Goal: Task Accomplishment & Management: Manage account settings

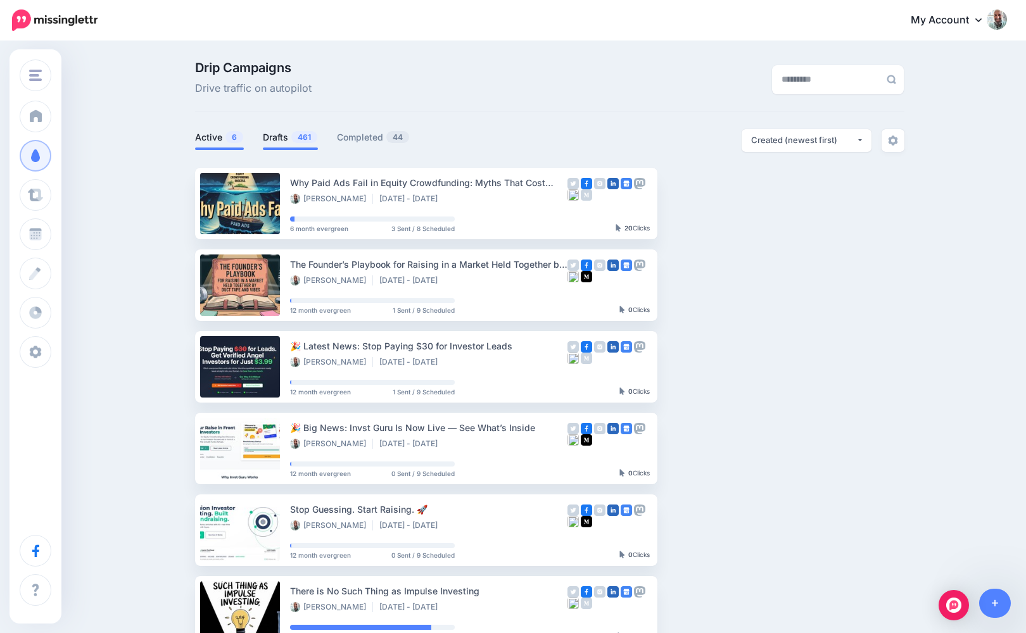
click at [274, 133] on link "Drafts 461" at bounding box center [290, 137] width 55 height 15
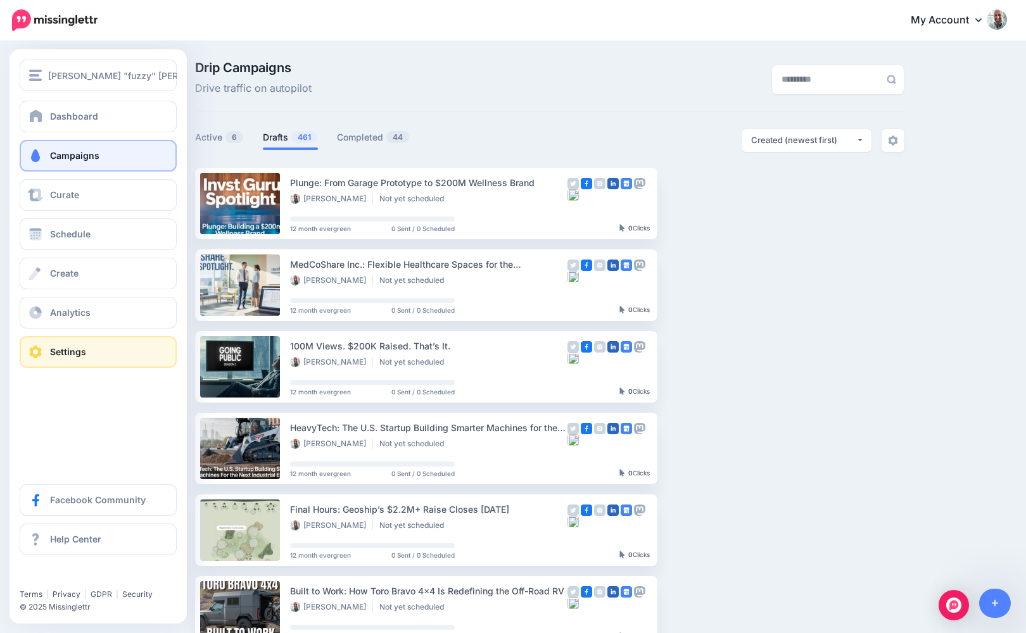
click at [31, 351] on span at bounding box center [35, 352] width 16 height 13
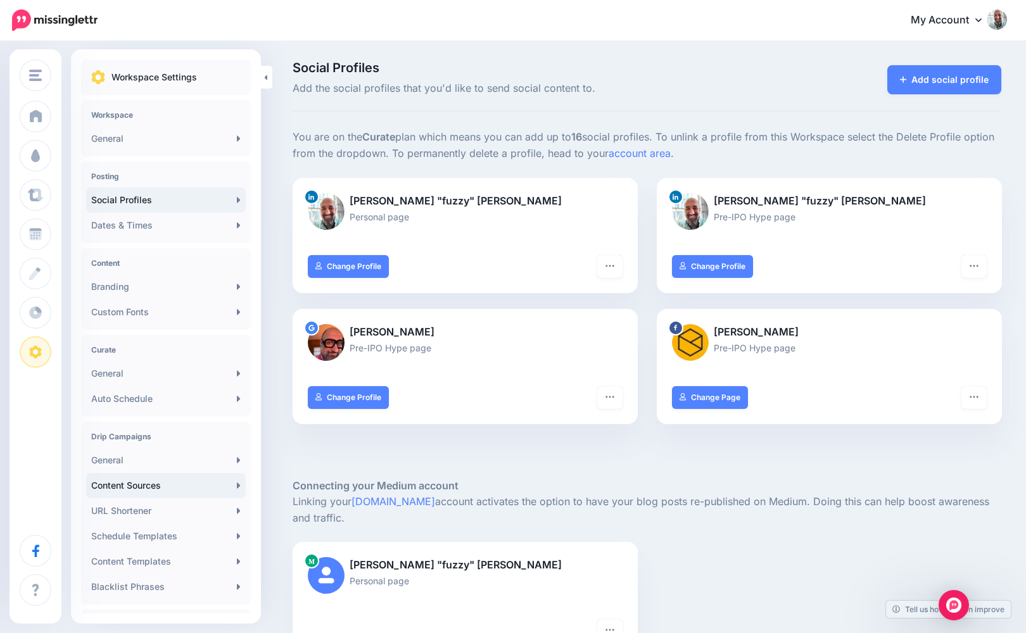
click at [135, 481] on link "Content Sources" at bounding box center [166, 485] width 160 height 25
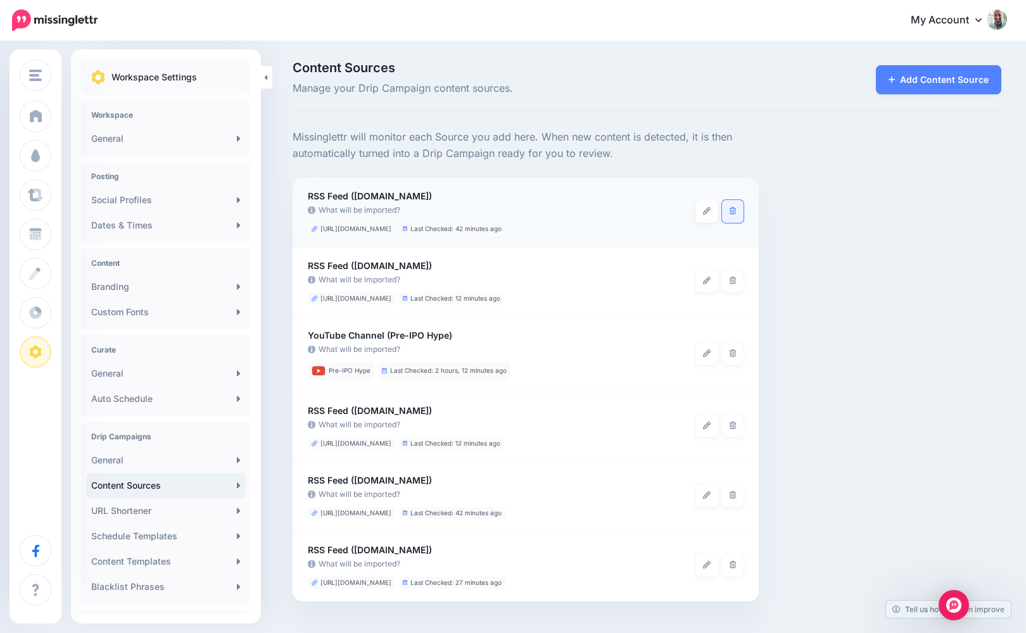
click at [730, 210] on icon at bounding box center [733, 211] width 7 height 8
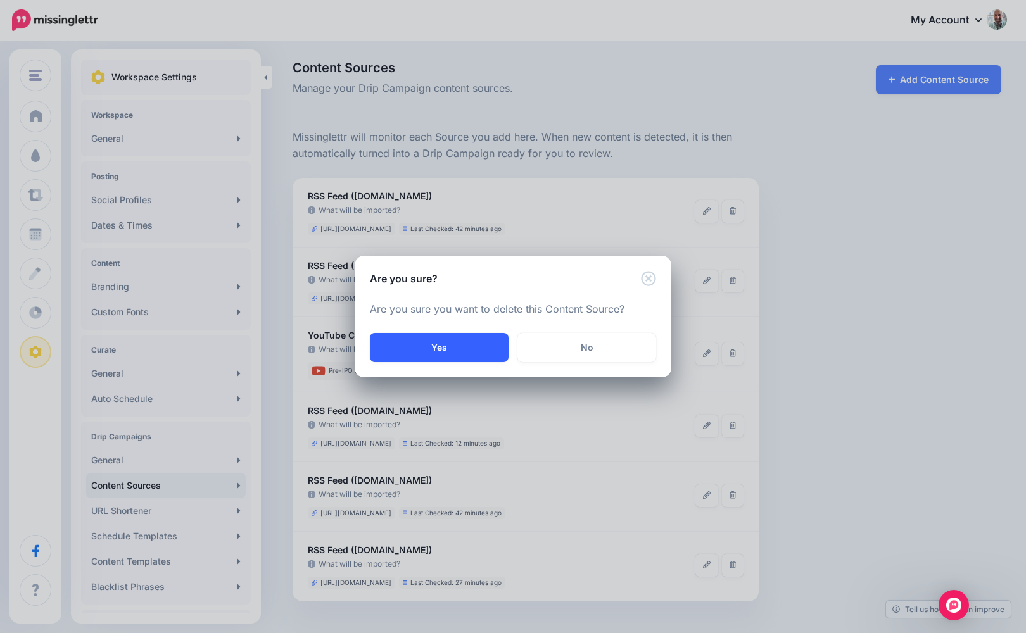
click at [469, 344] on button "Yes" at bounding box center [439, 347] width 139 height 29
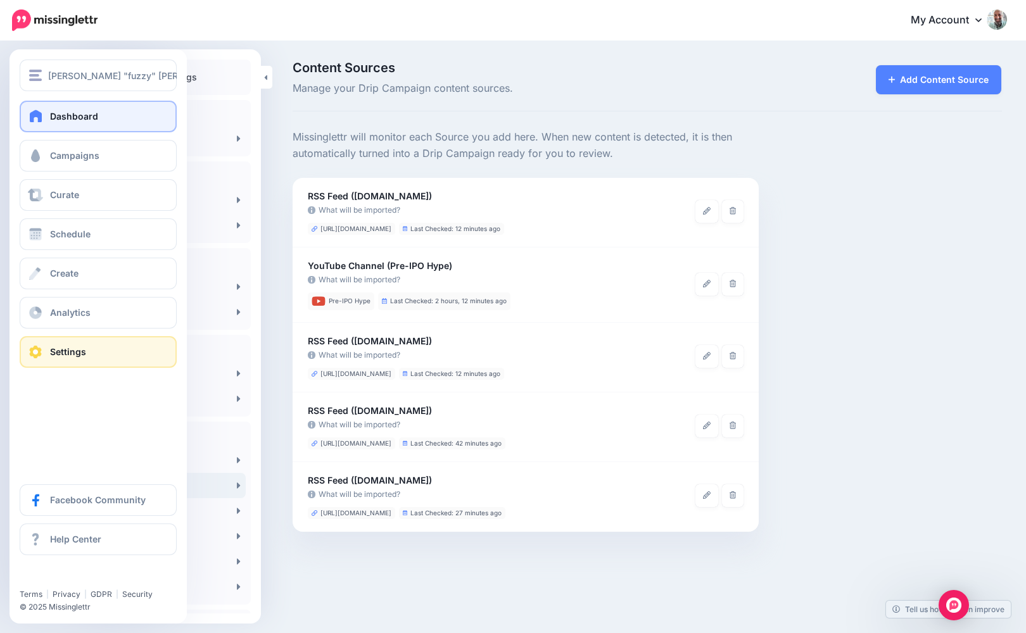
click at [40, 115] on span at bounding box center [36, 116] width 16 height 13
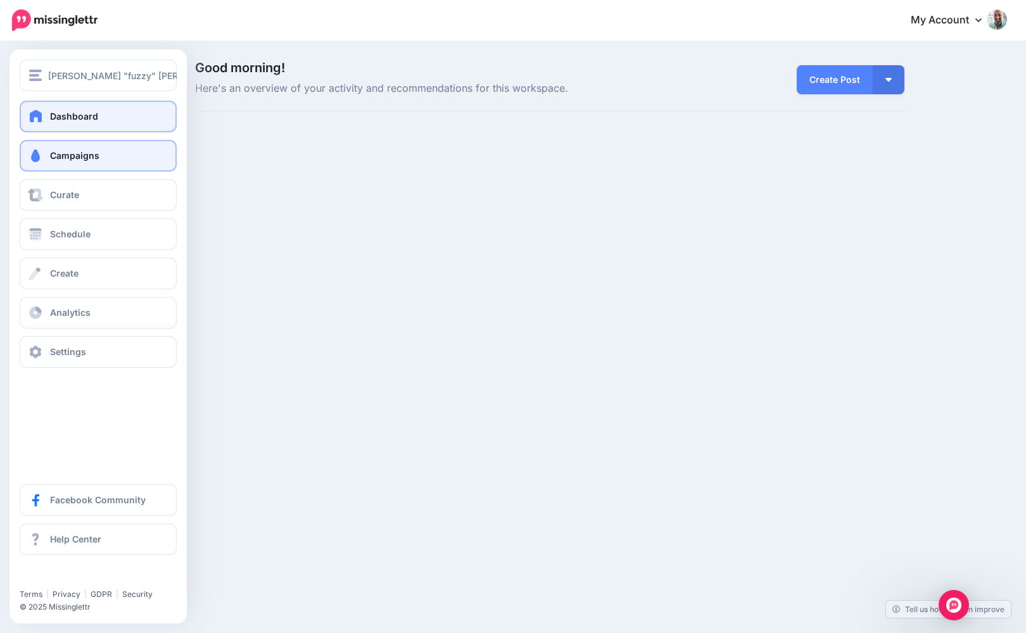
click at [109, 161] on link "Campaigns" at bounding box center [98, 156] width 157 height 32
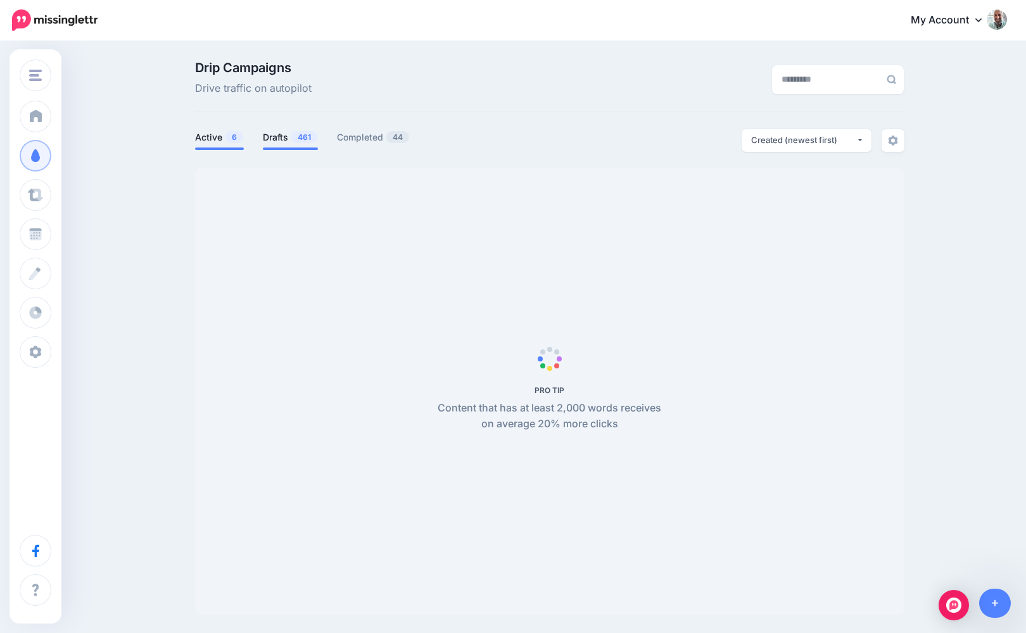
click at [276, 136] on link "Drafts 461" at bounding box center [290, 137] width 55 height 15
click at [276, 132] on link "Drafts 461" at bounding box center [290, 137] width 55 height 15
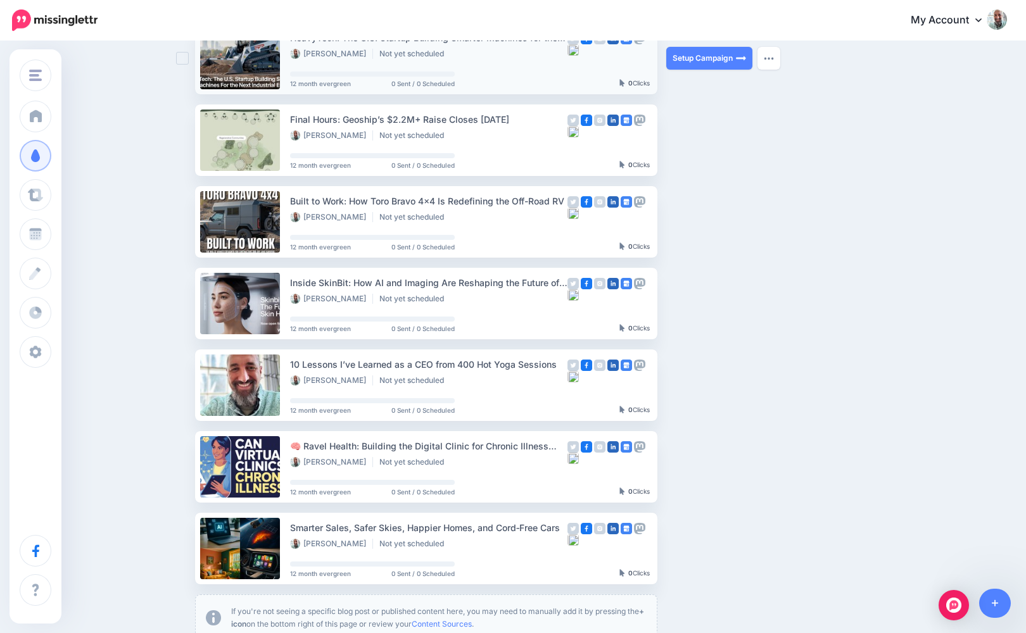
scroll to position [403, 0]
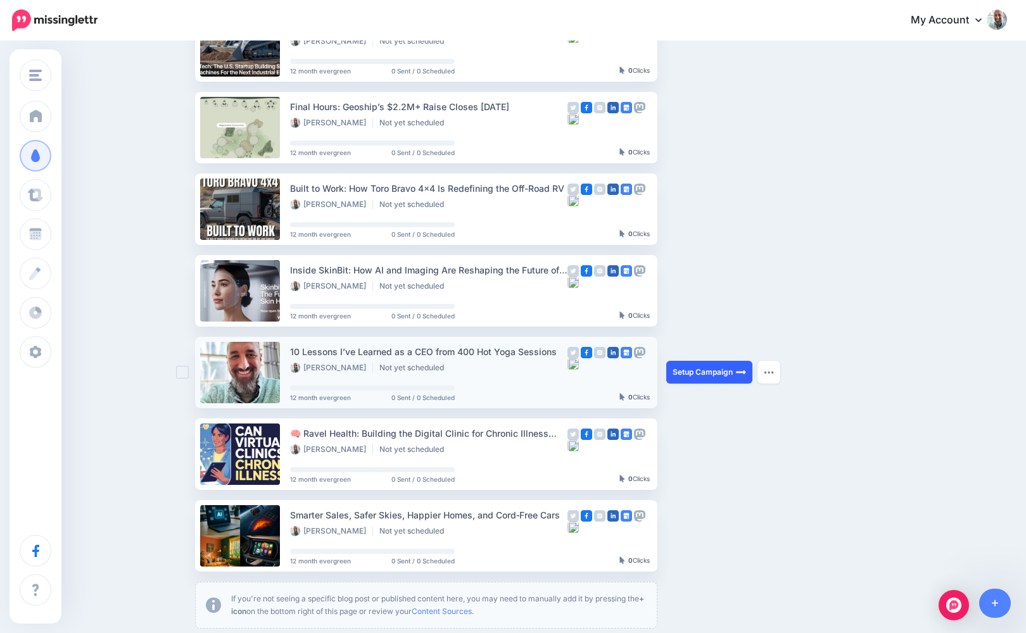
click at [706, 368] on link "Setup Campaign" at bounding box center [709, 372] width 86 height 23
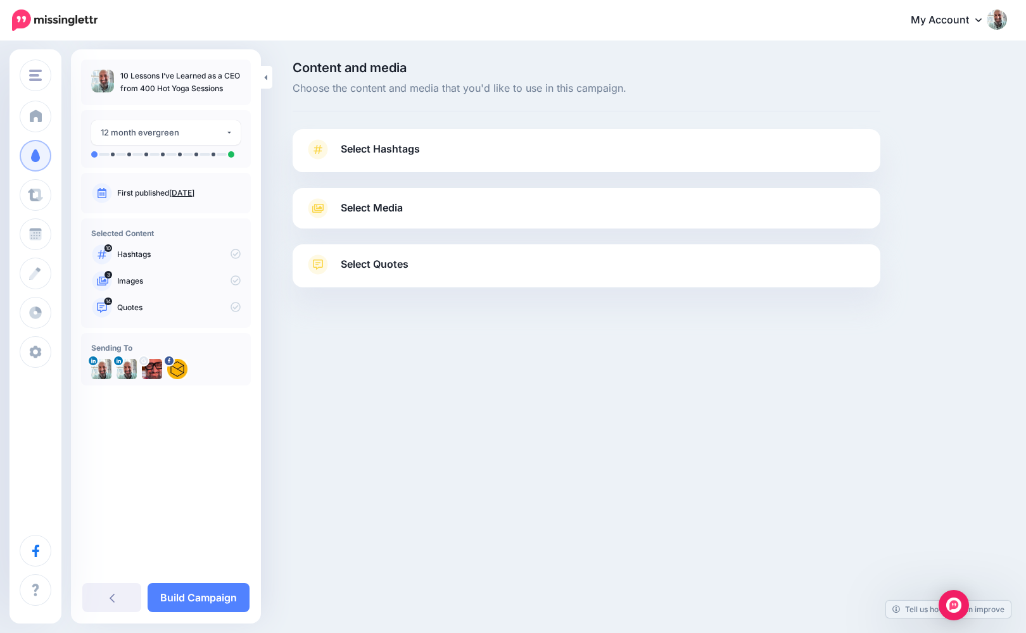
click at [377, 155] on span "Select Hashtags" at bounding box center [380, 149] width 79 height 17
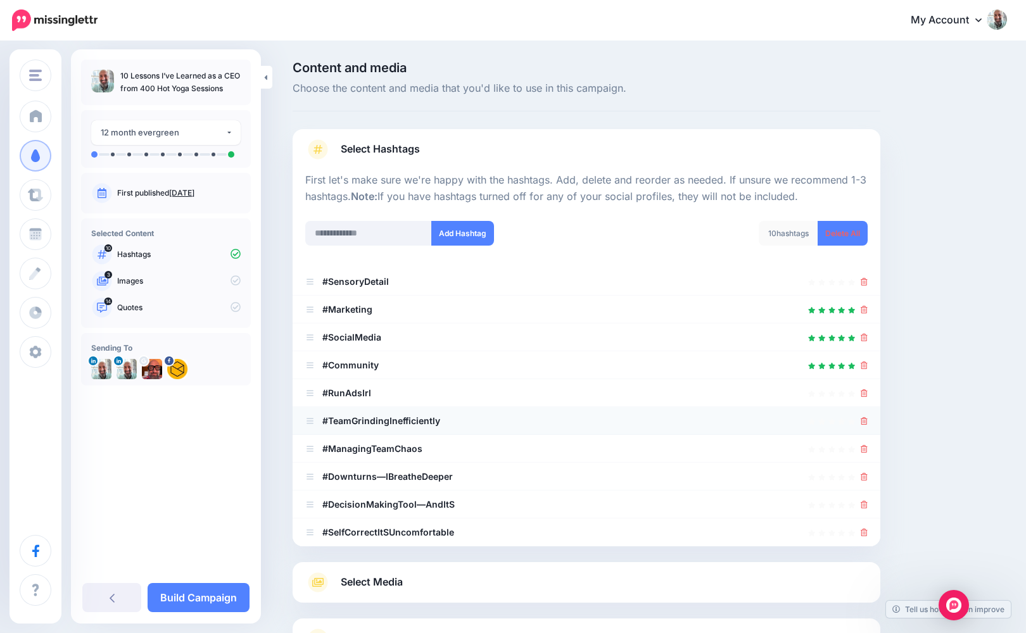
scroll to position [111, 0]
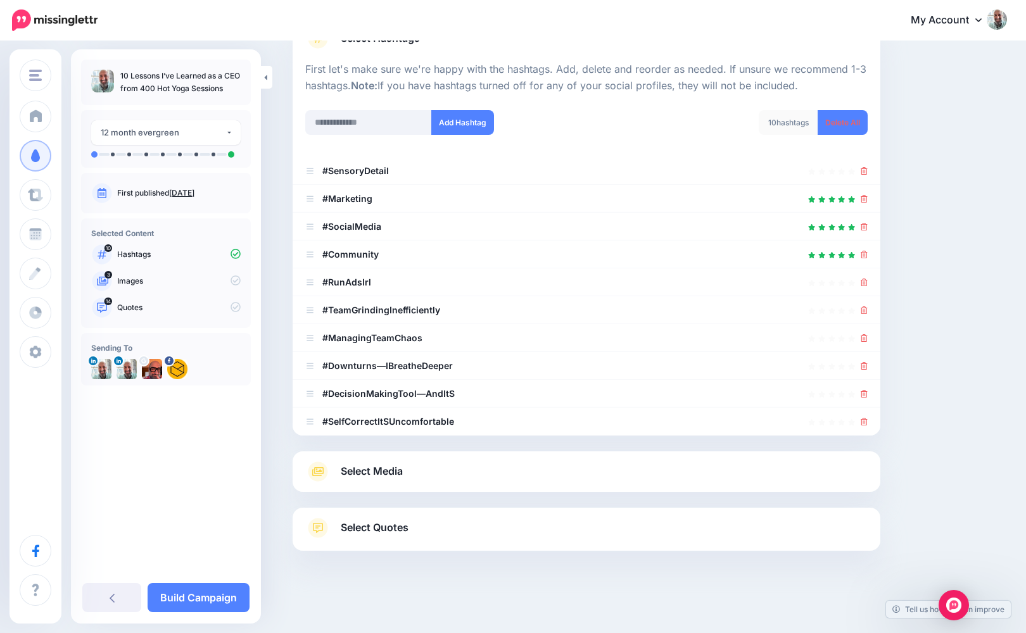
click at [418, 464] on link "Select Media" at bounding box center [586, 472] width 562 height 20
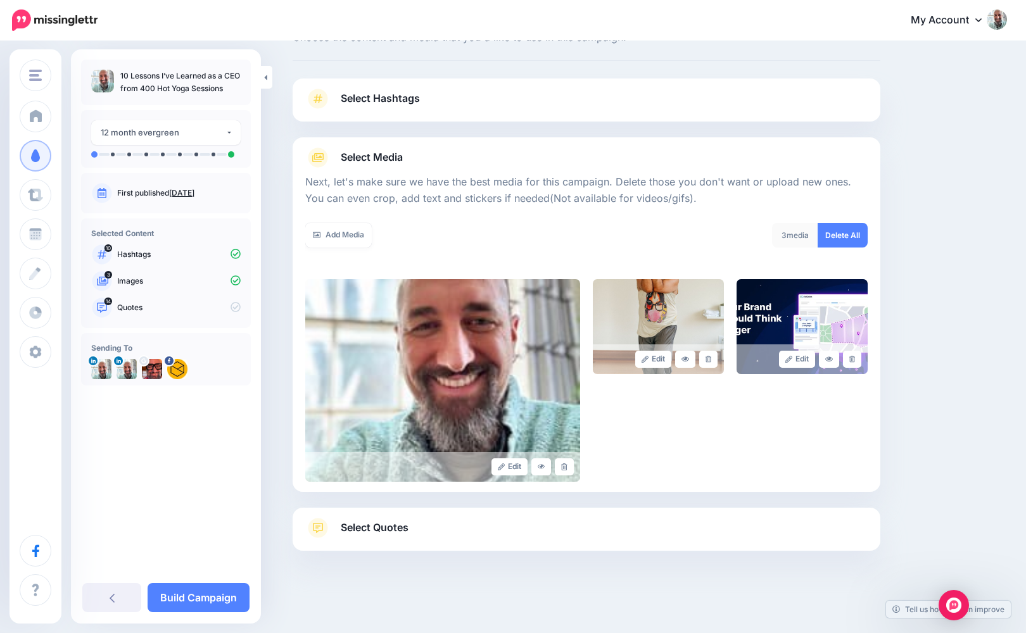
scroll to position [51, 0]
click at [853, 363] on link at bounding box center [852, 359] width 18 height 17
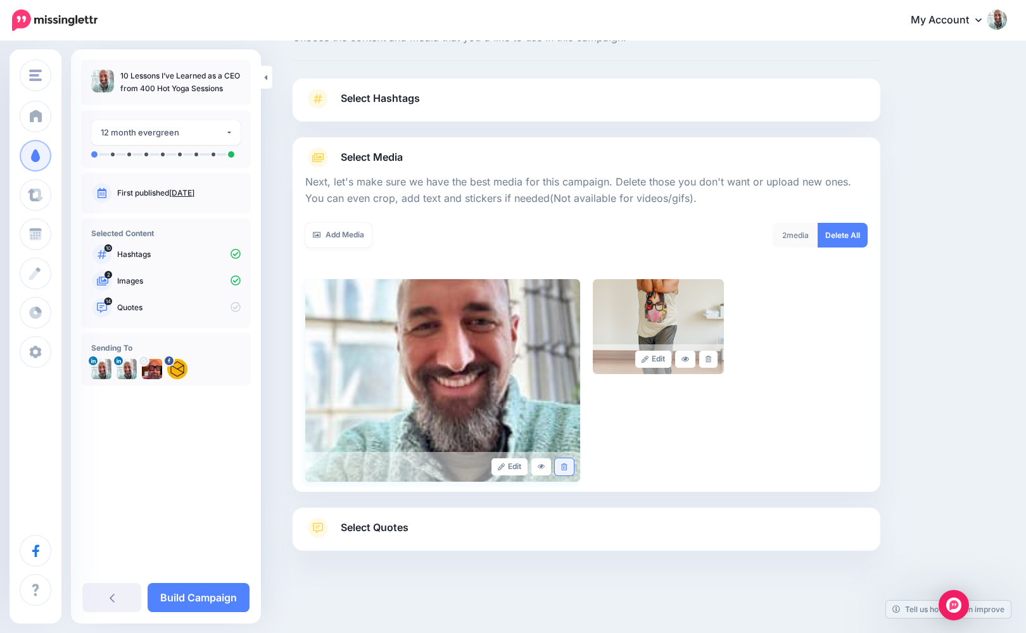
click at [566, 470] on link at bounding box center [564, 467] width 18 height 17
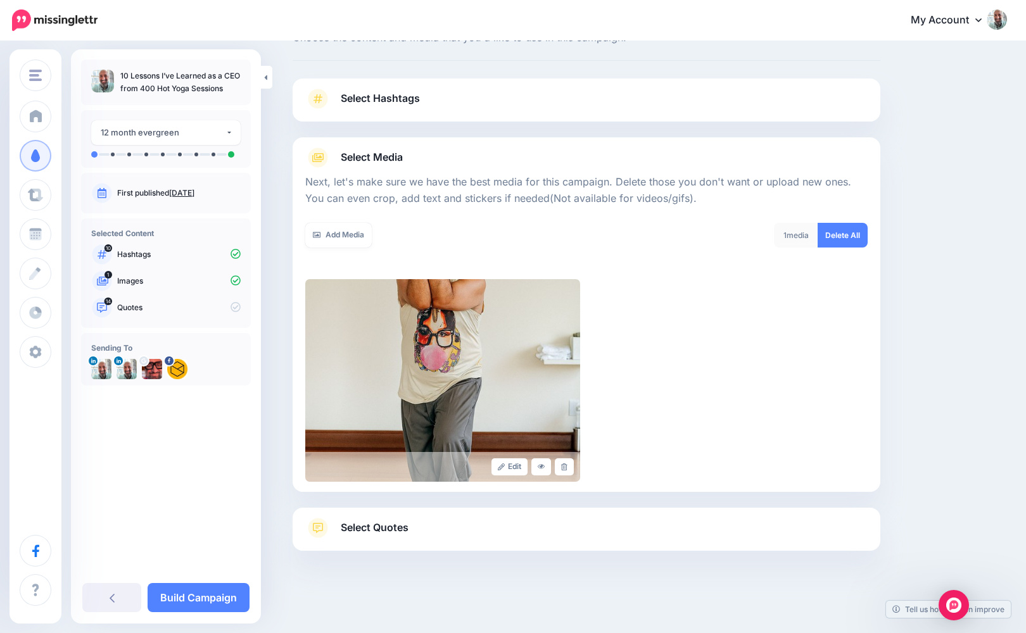
click at [413, 531] on link "Select Quotes" at bounding box center [586, 534] width 562 height 33
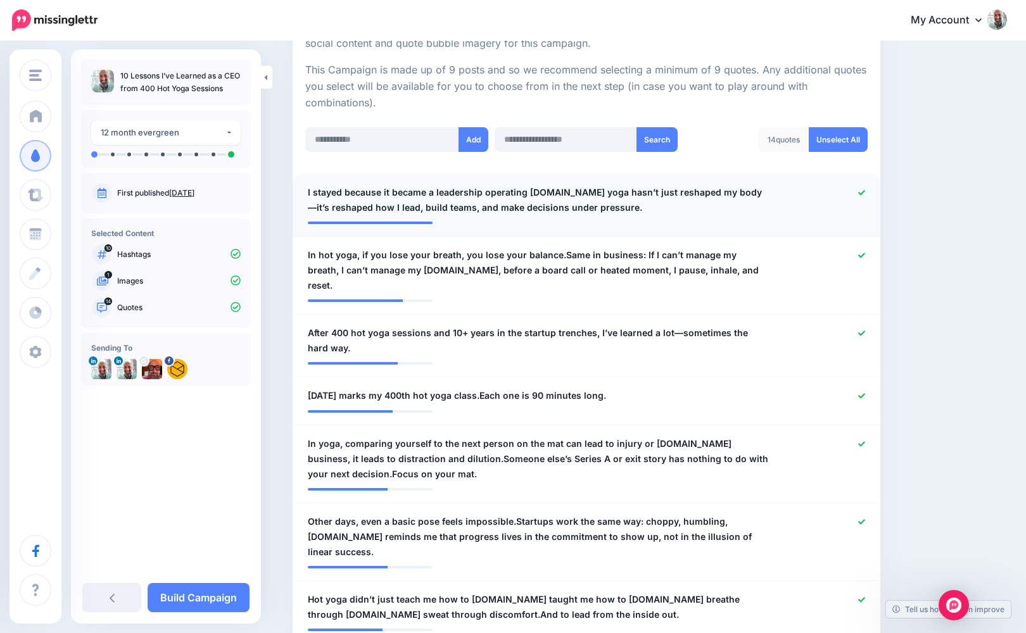
scroll to position [283, 0]
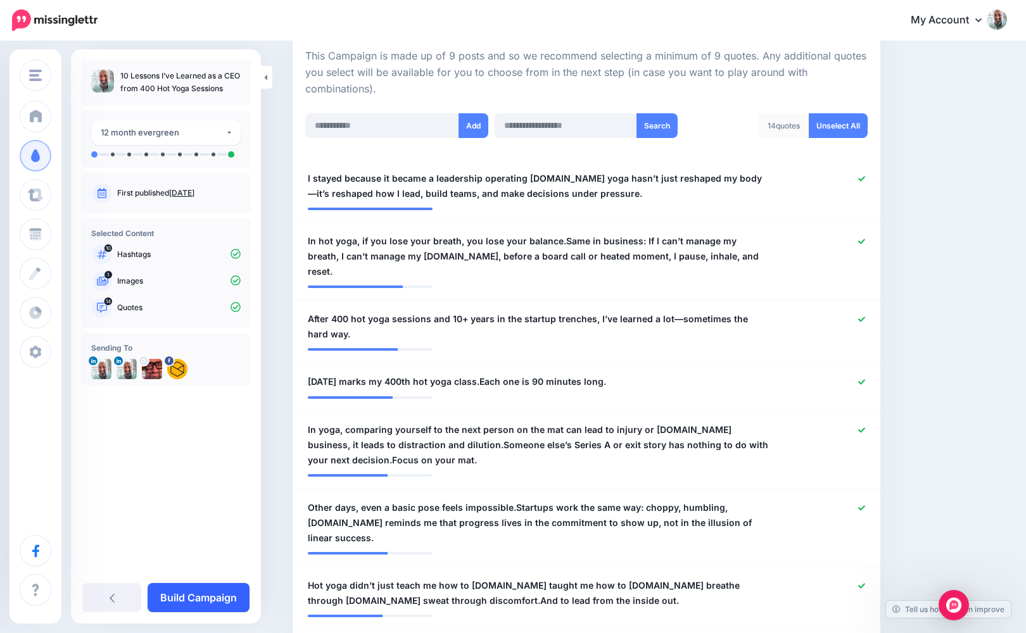
click at [216, 603] on link "Build Campaign" at bounding box center [199, 597] width 102 height 29
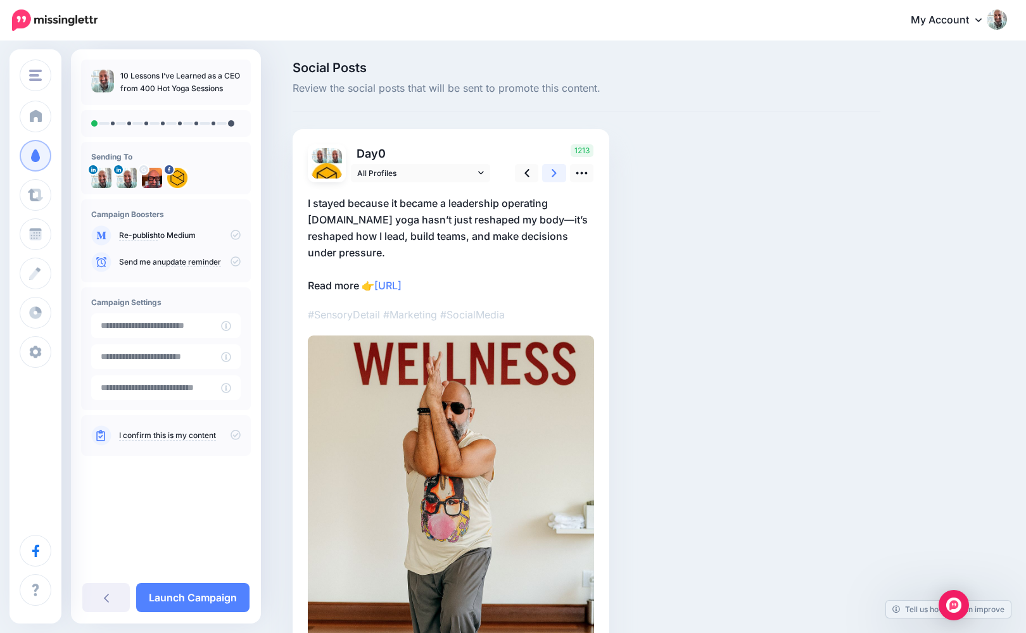
click at [553, 173] on icon at bounding box center [554, 173] width 5 height 13
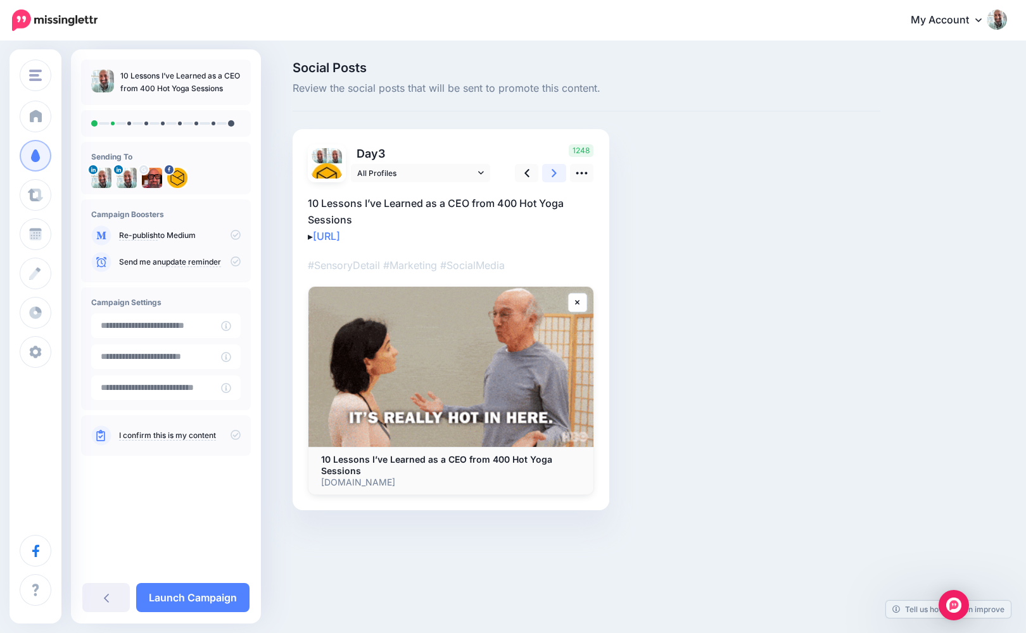
click at [553, 173] on icon at bounding box center [554, 173] width 5 height 13
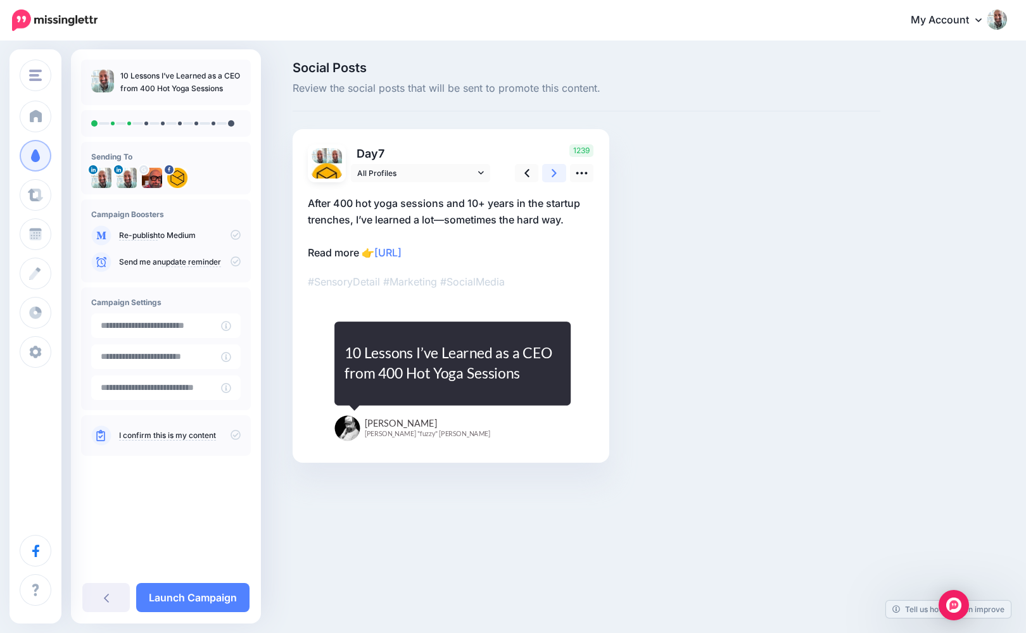
click at [553, 173] on icon at bounding box center [554, 173] width 5 height 13
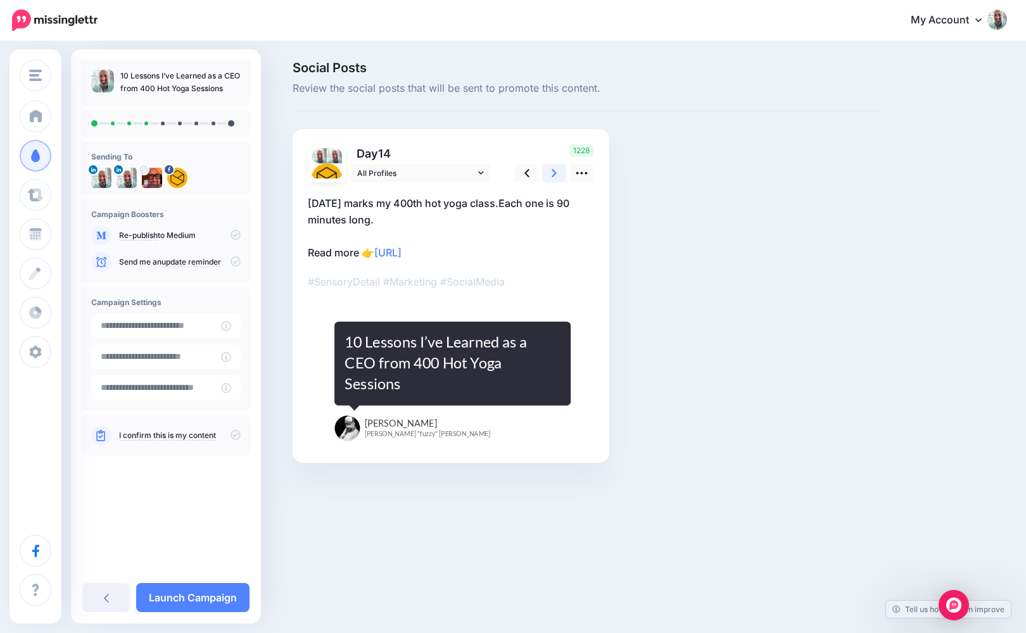
click at [553, 173] on icon at bounding box center [554, 173] width 5 height 13
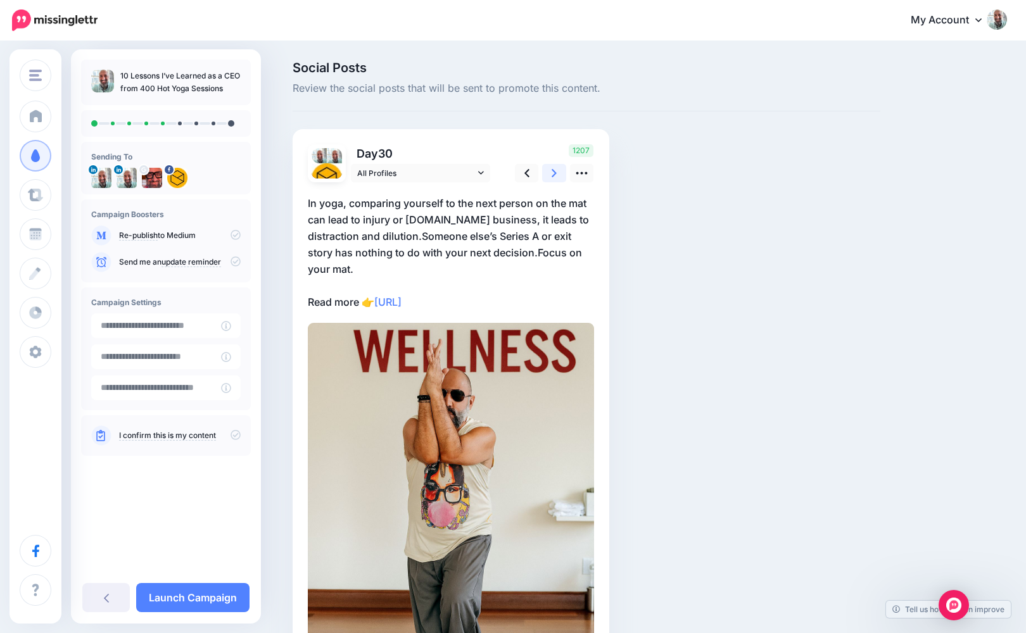
click at [553, 173] on icon at bounding box center [554, 173] width 5 height 13
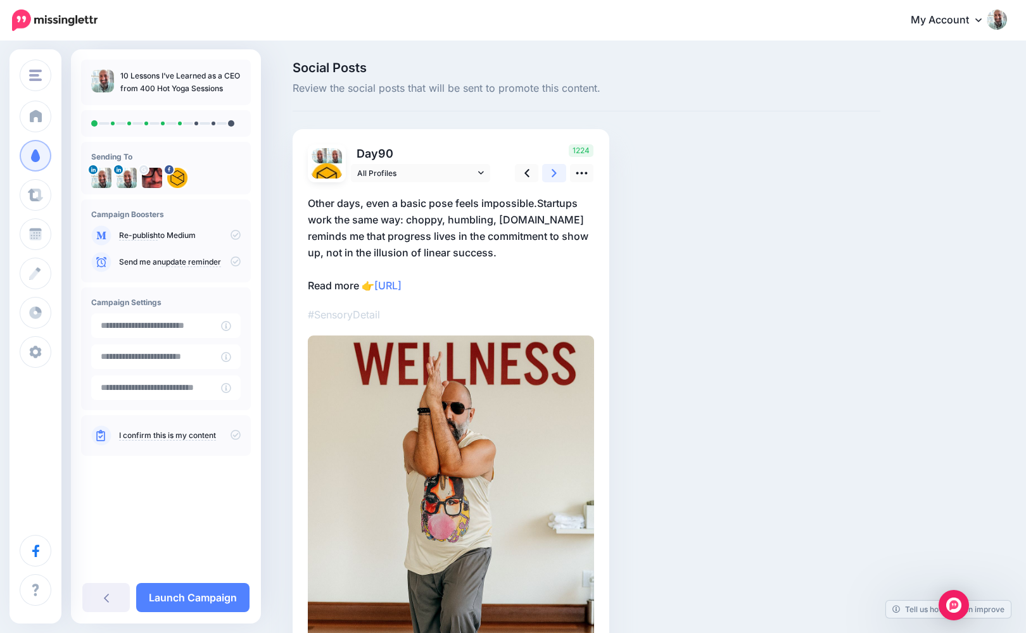
click at [553, 173] on icon at bounding box center [554, 173] width 5 height 13
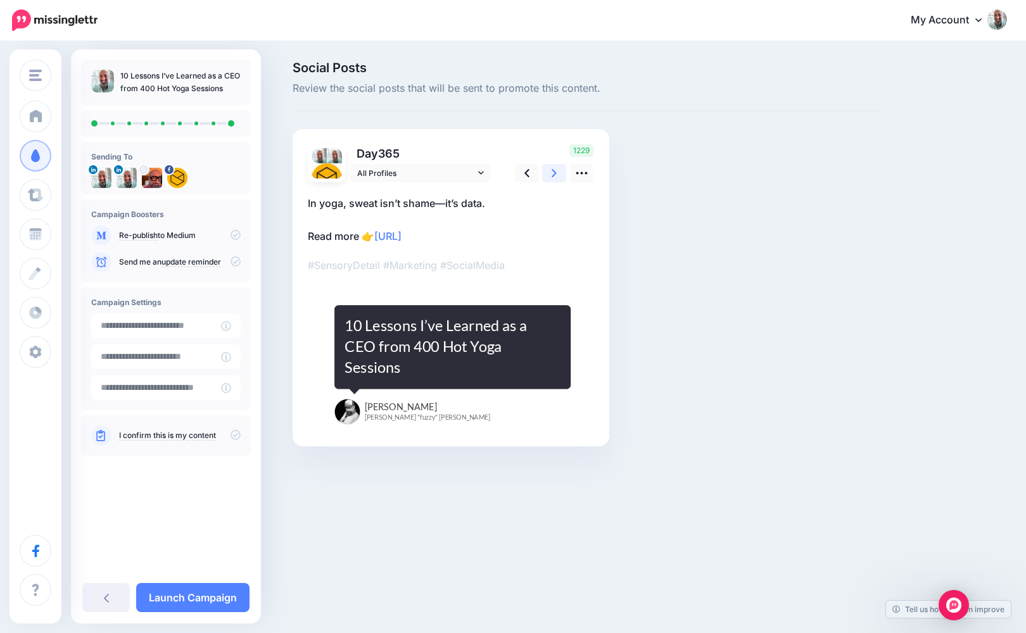
click at [553, 173] on icon at bounding box center [554, 173] width 5 height 13
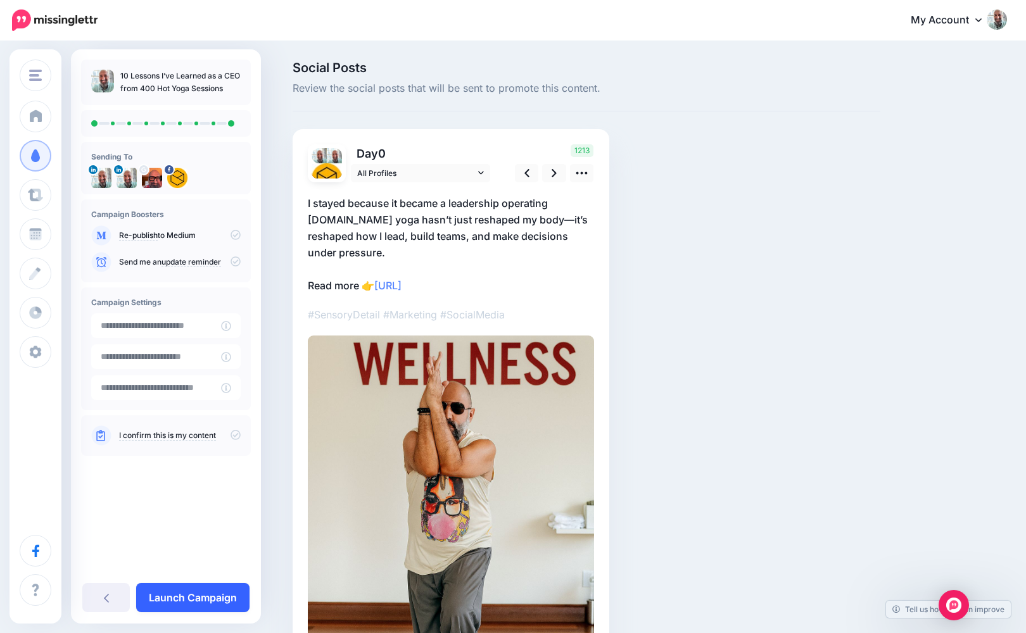
click at [215, 589] on link "Launch Campaign" at bounding box center [192, 597] width 113 height 29
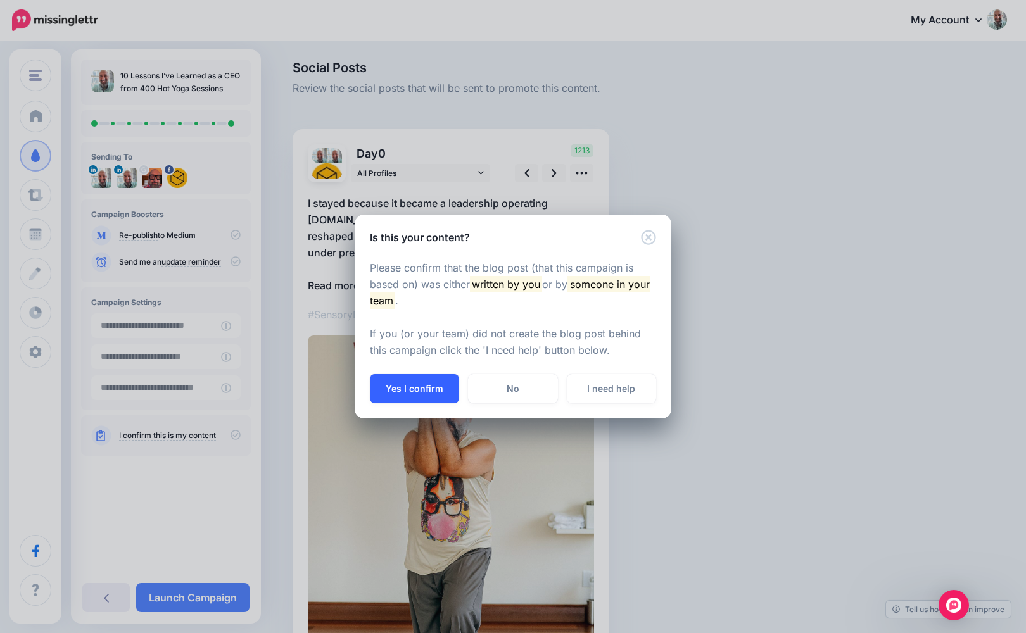
click at [410, 397] on button "Yes I confirm" at bounding box center [414, 388] width 89 height 29
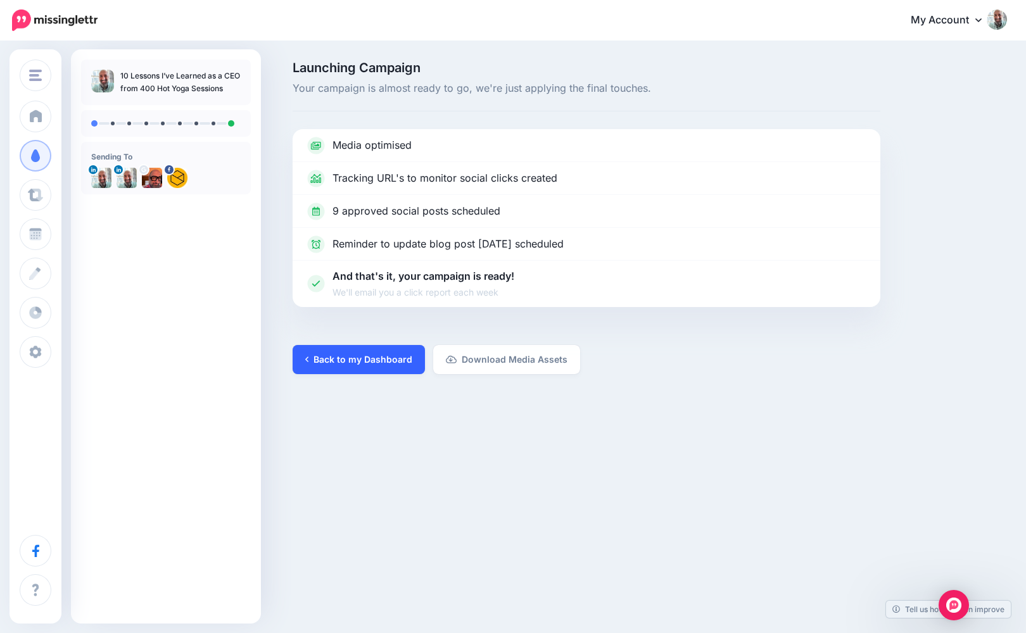
click at [375, 351] on link "Back to my Dashboard" at bounding box center [359, 359] width 132 height 29
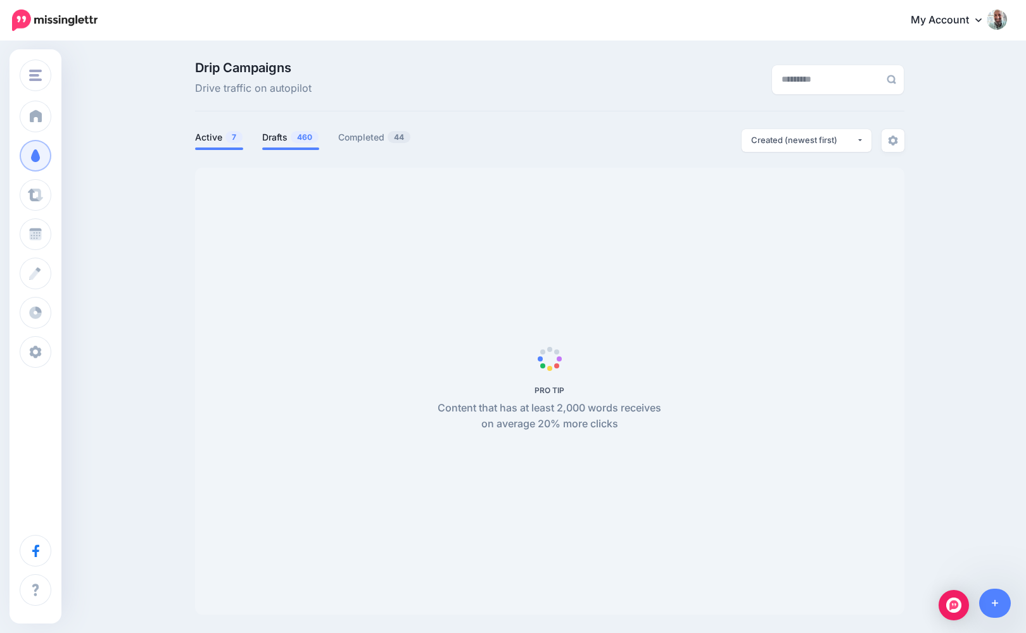
click at [283, 137] on link "Drafts 460" at bounding box center [290, 137] width 57 height 15
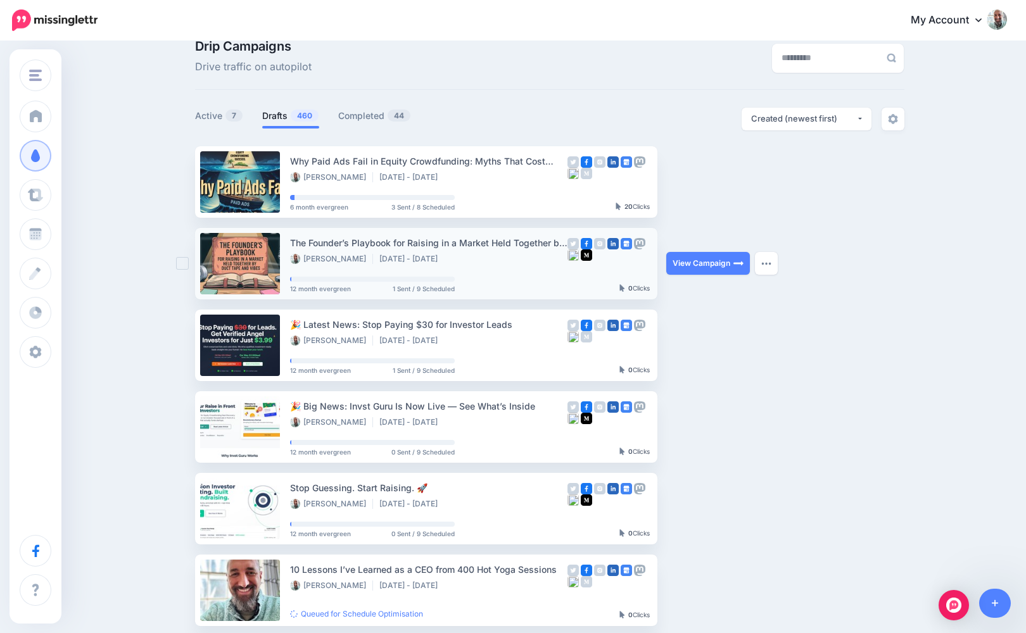
scroll to position [23, 0]
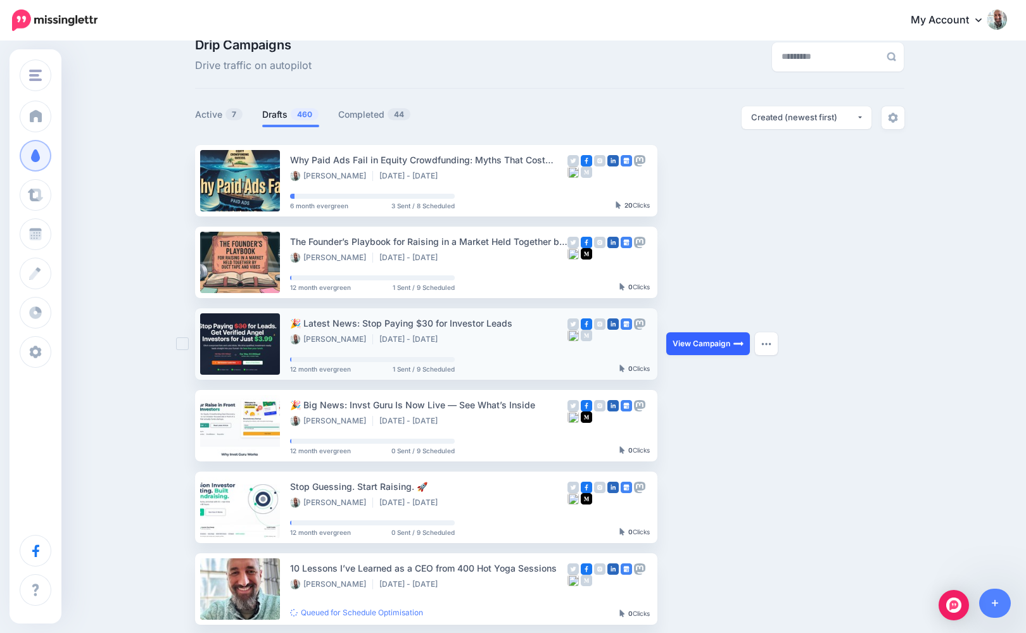
click at [725, 345] on link "View Campaign" at bounding box center [708, 344] width 84 height 23
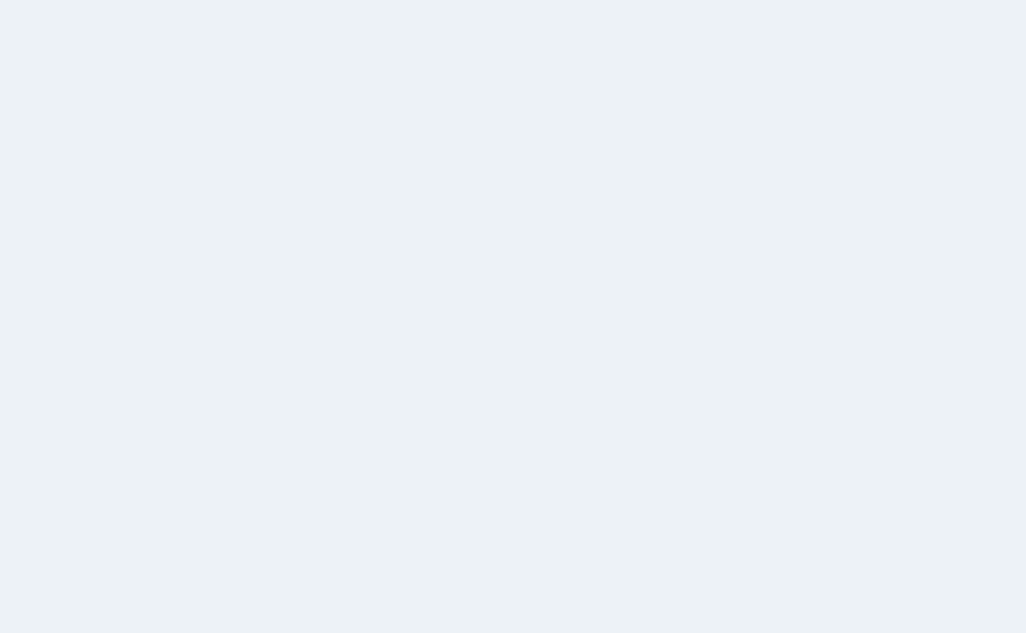
scroll to position [23, 0]
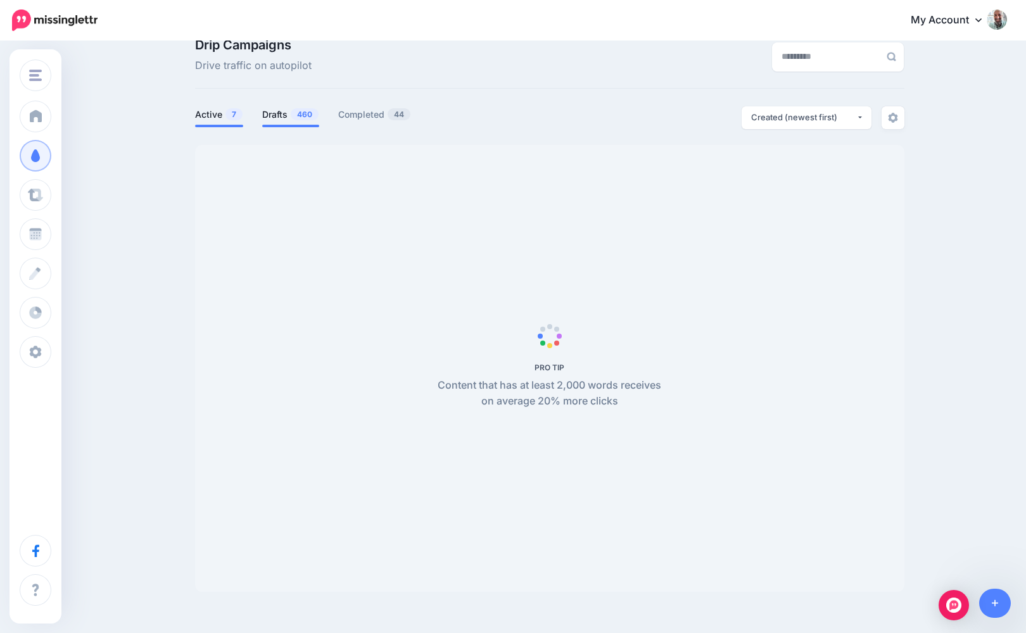
click at [277, 117] on link "Drafts 460" at bounding box center [290, 114] width 57 height 15
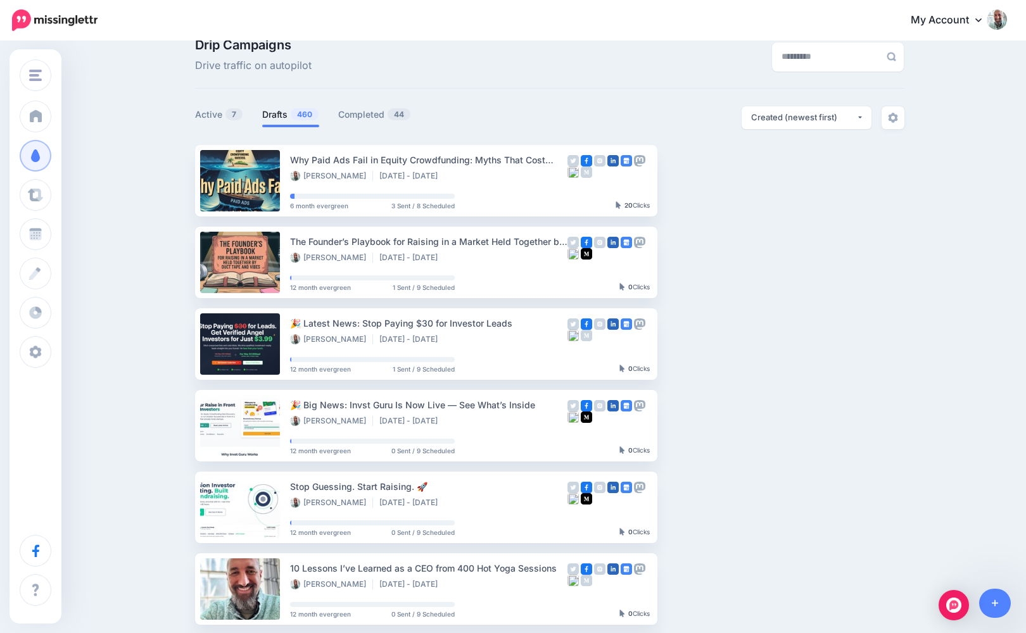
click at [277, 117] on link "Drafts 460" at bounding box center [290, 114] width 57 height 15
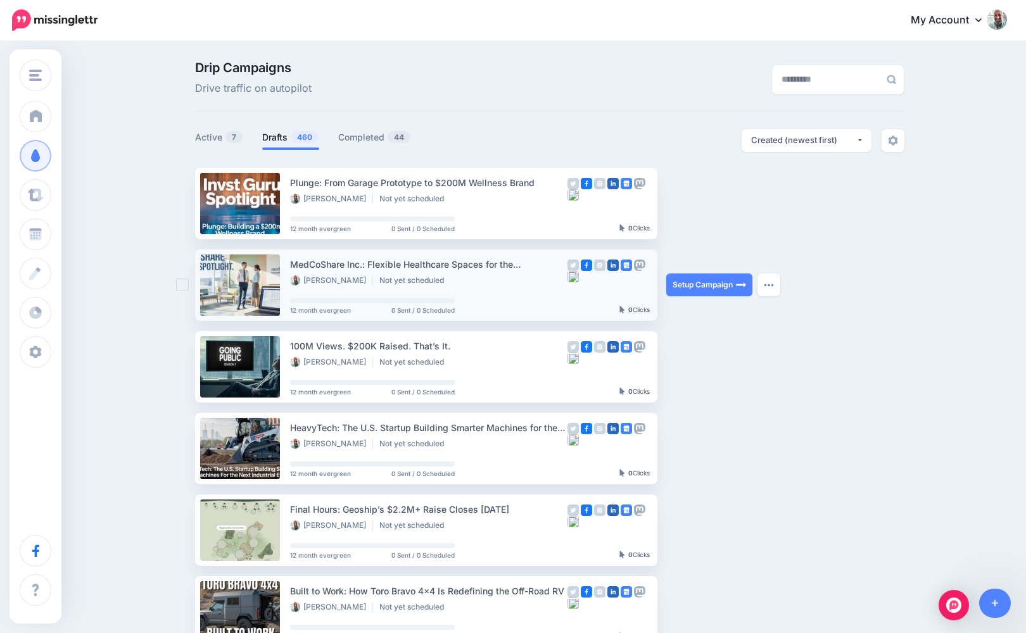
scroll to position [587, 0]
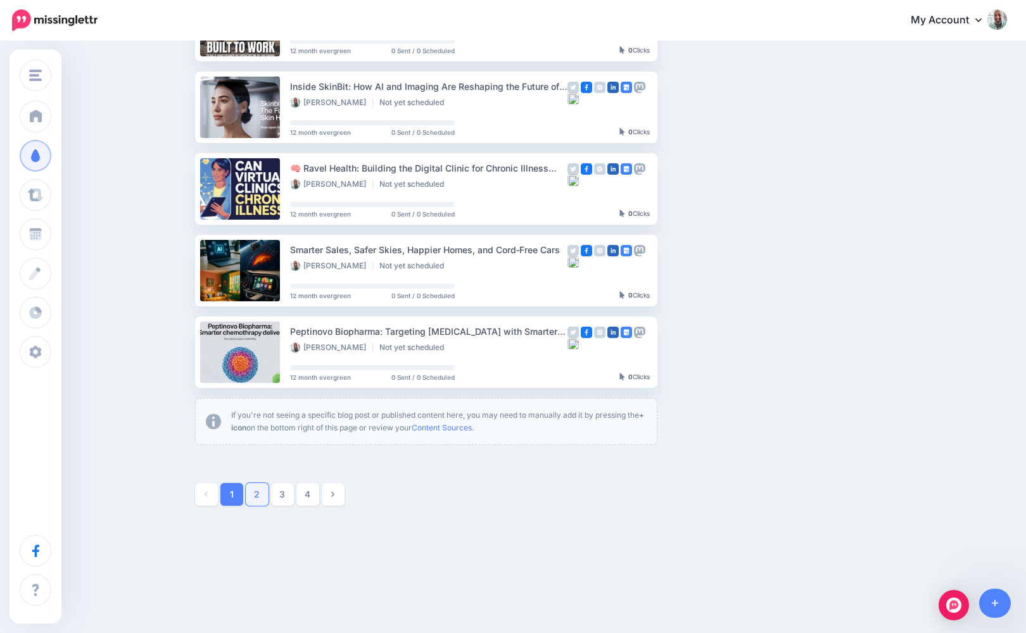
click at [252, 504] on link "2" at bounding box center [257, 494] width 23 height 23
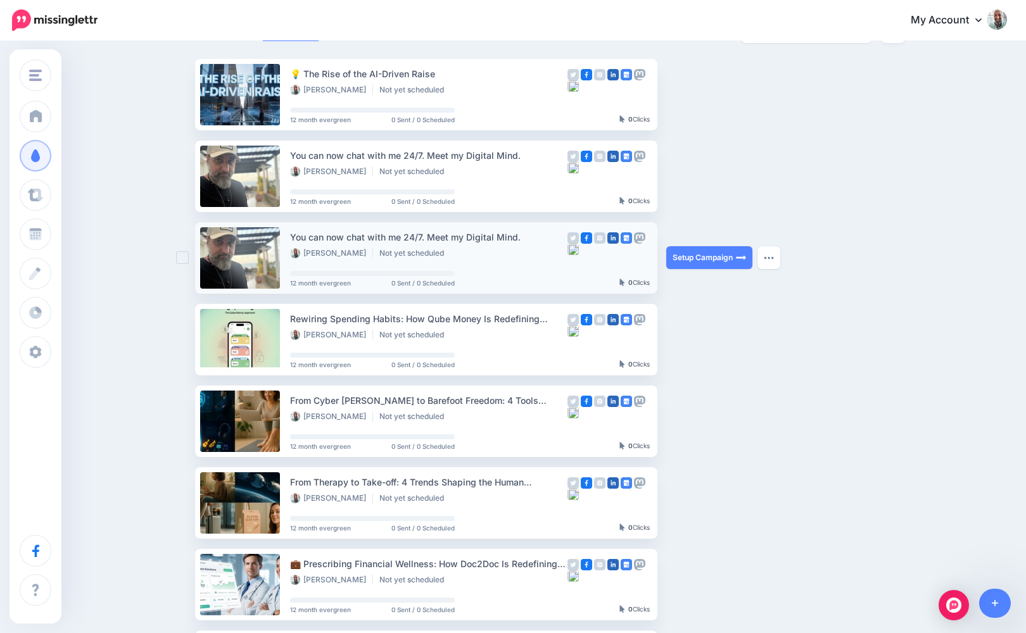
scroll to position [105, 0]
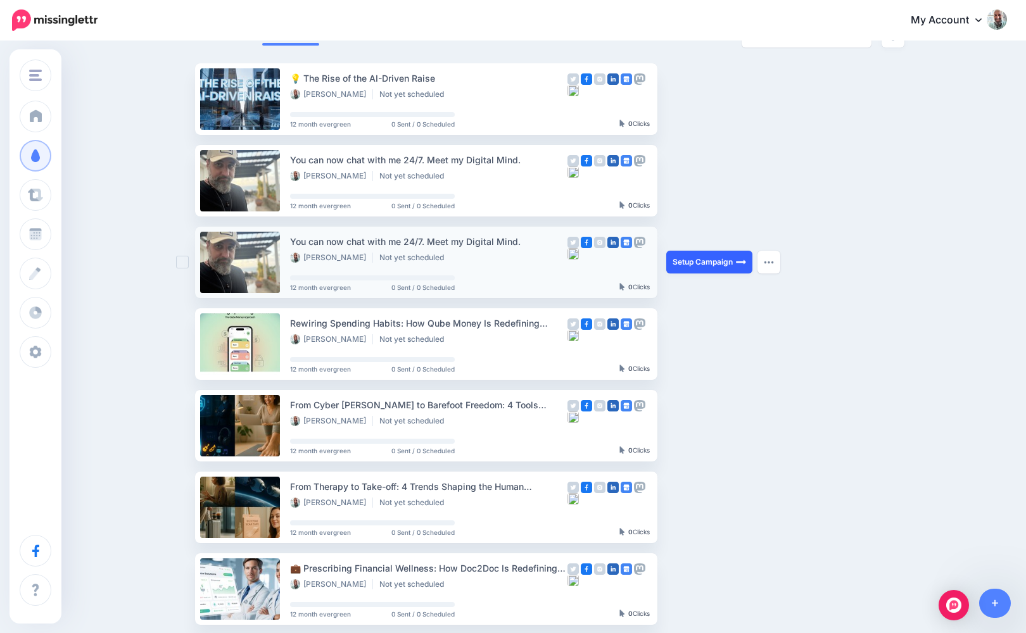
click at [692, 260] on link "Setup Campaign" at bounding box center [709, 262] width 86 height 23
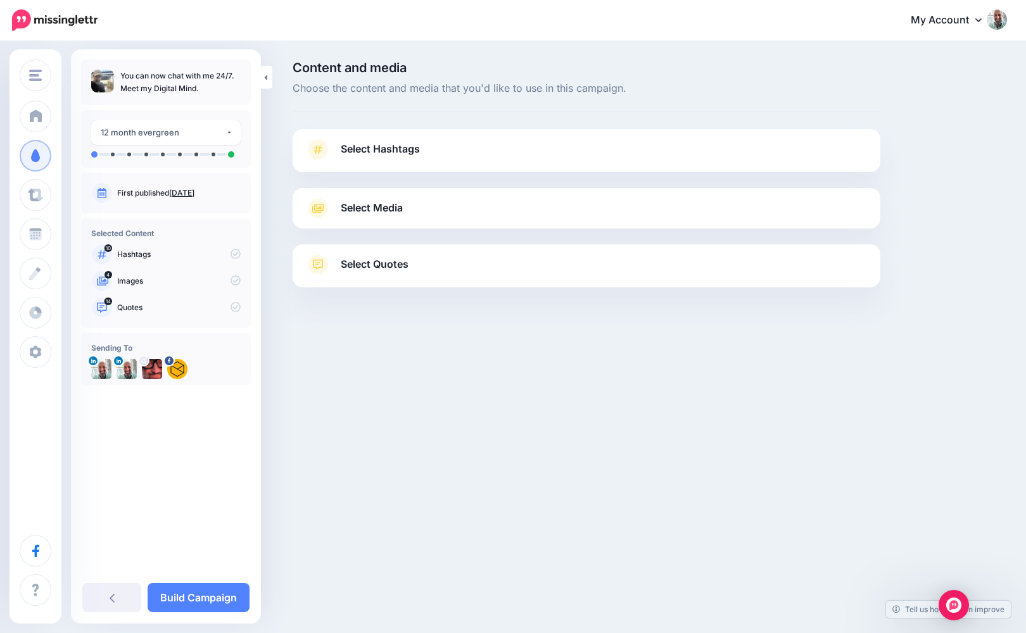
click at [455, 123] on div "Content and media Choose the content and media that you'd like to use in this c…" at bounding box center [586, 205] width 607 height 289
click at [441, 139] on link "Select Hashtags" at bounding box center [586, 155] width 562 height 33
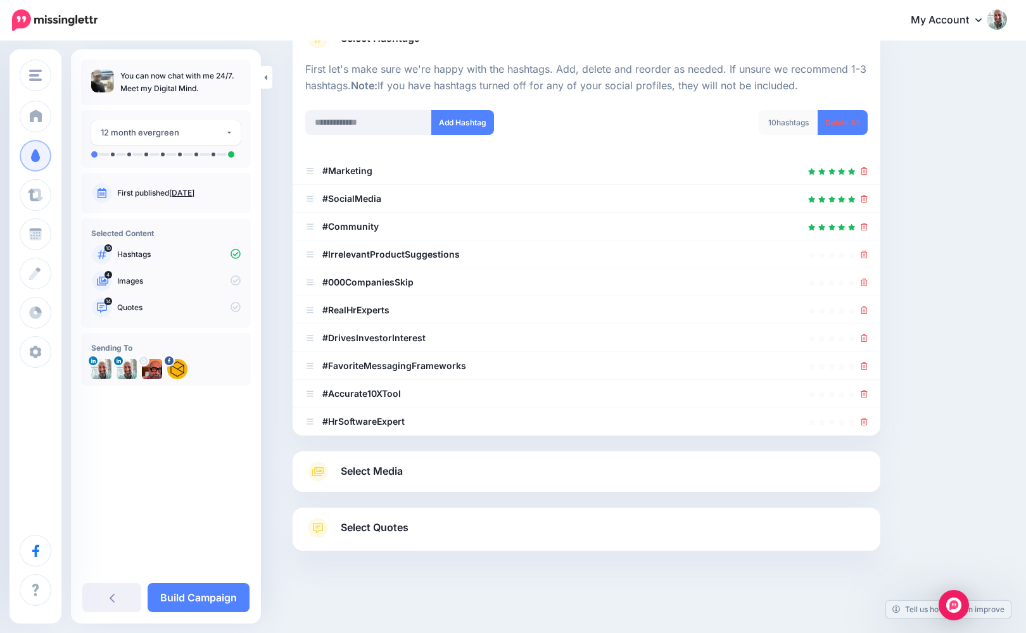
click at [437, 472] on link "Select Media" at bounding box center [586, 472] width 562 height 20
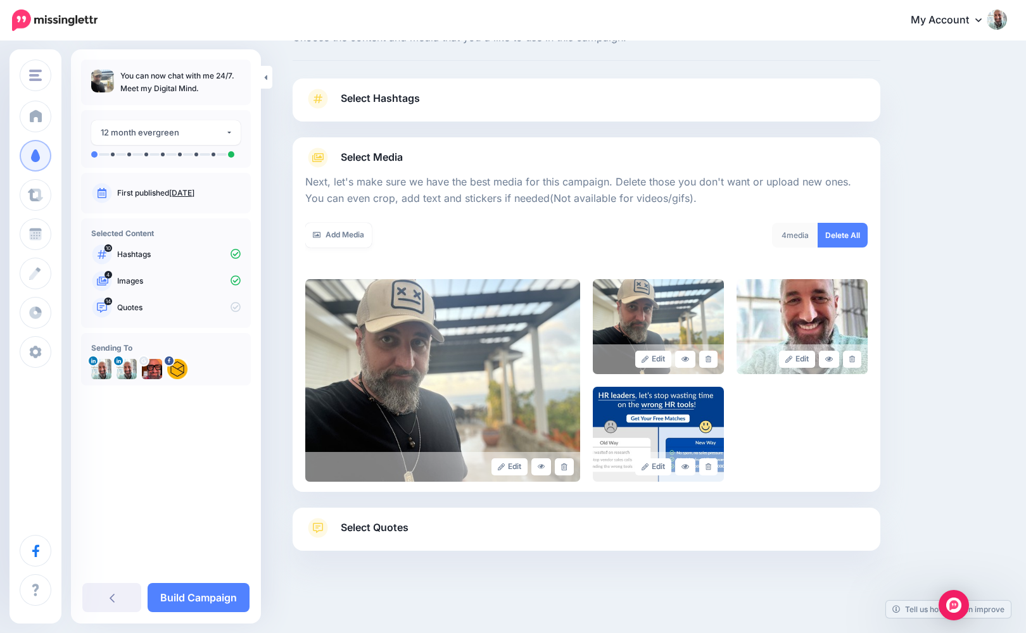
scroll to position [51, 0]
click at [704, 471] on link at bounding box center [708, 467] width 18 height 17
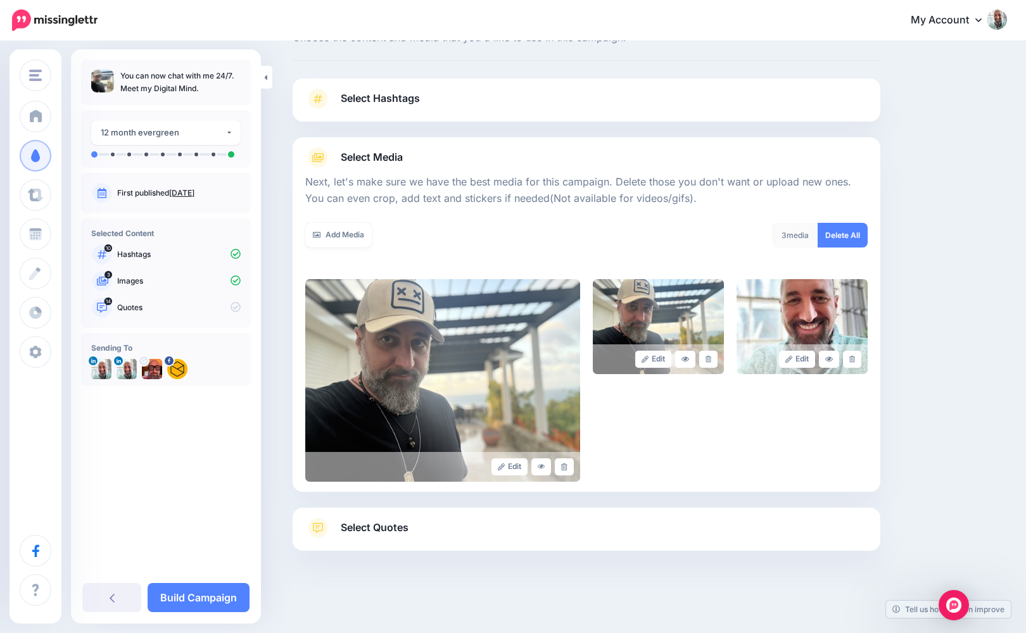
click at [395, 523] on span "Select Quotes" at bounding box center [375, 527] width 68 height 17
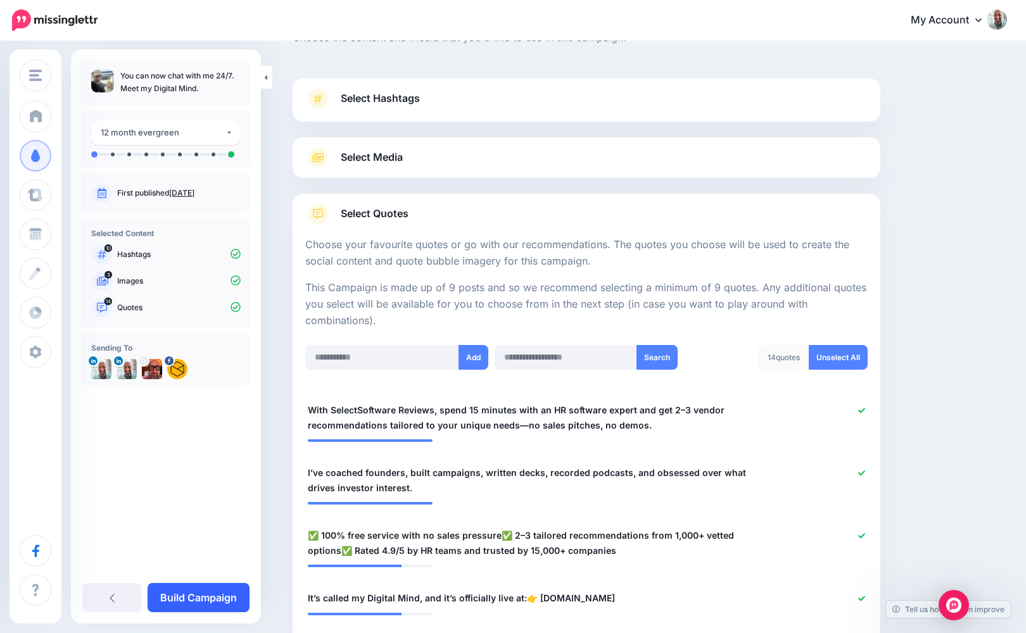
click at [205, 590] on link "Build Campaign" at bounding box center [199, 597] width 102 height 29
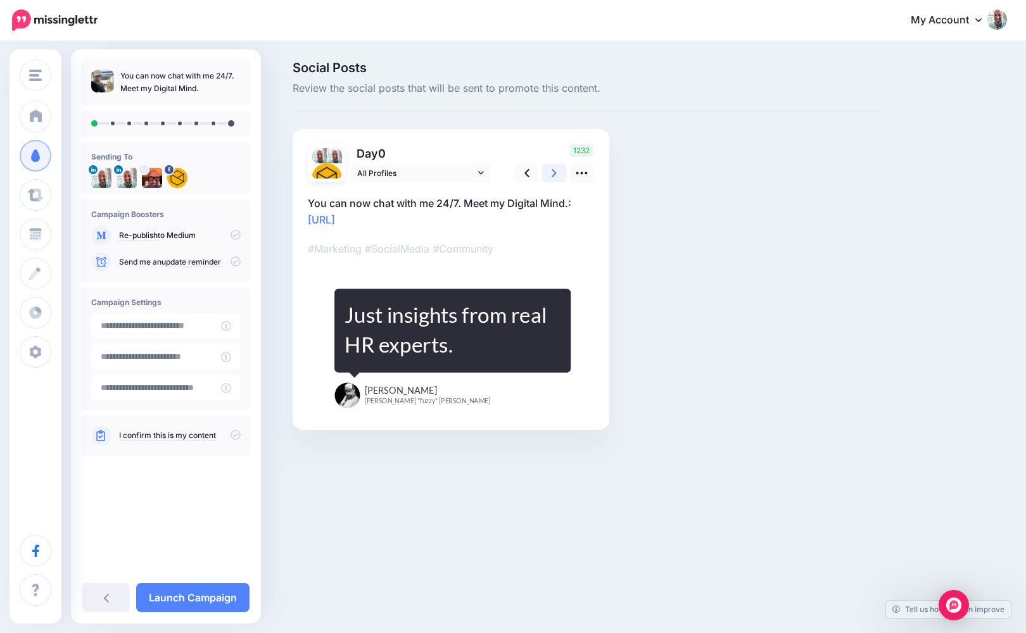
click at [552, 174] on icon at bounding box center [554, 173] width 5 height 13
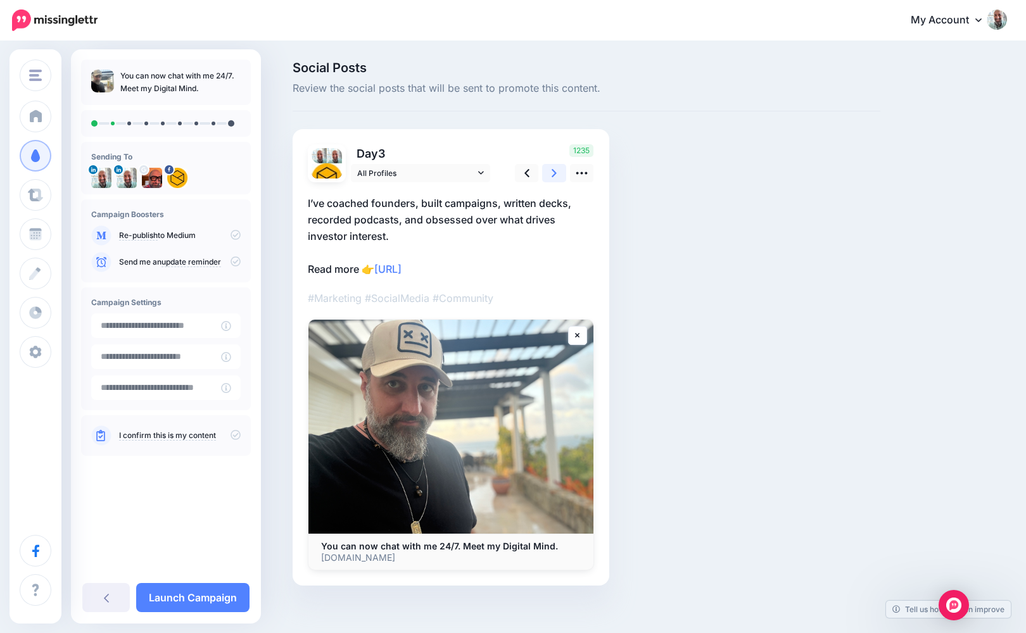
click at [552, 174] on icon at bounding box center [554, 173] width 5 height 13
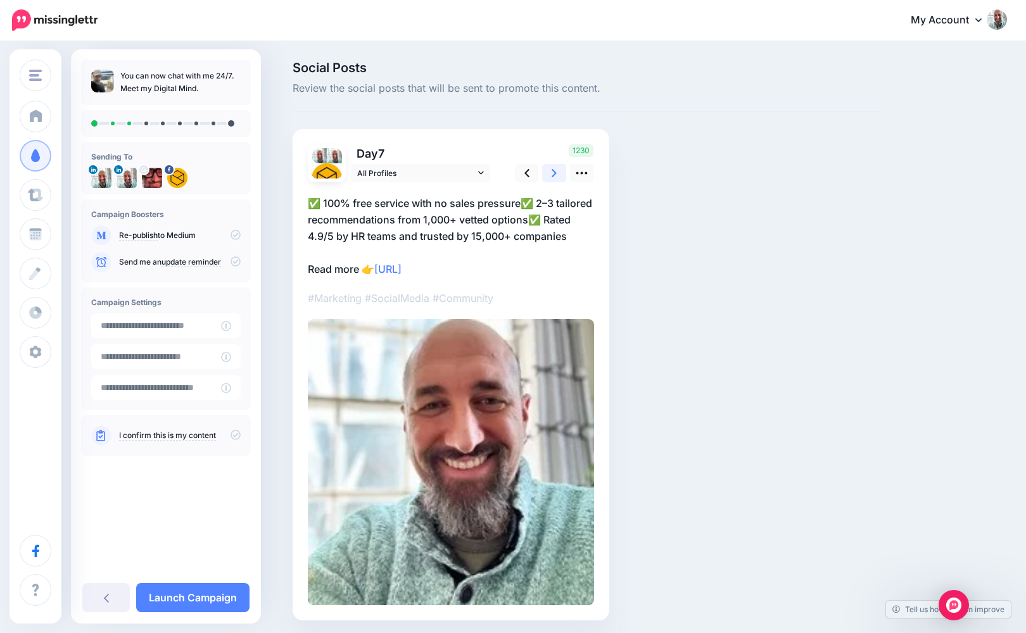
click at [552, 174] on icon at bounding box center [554, 173] width 5 height 13
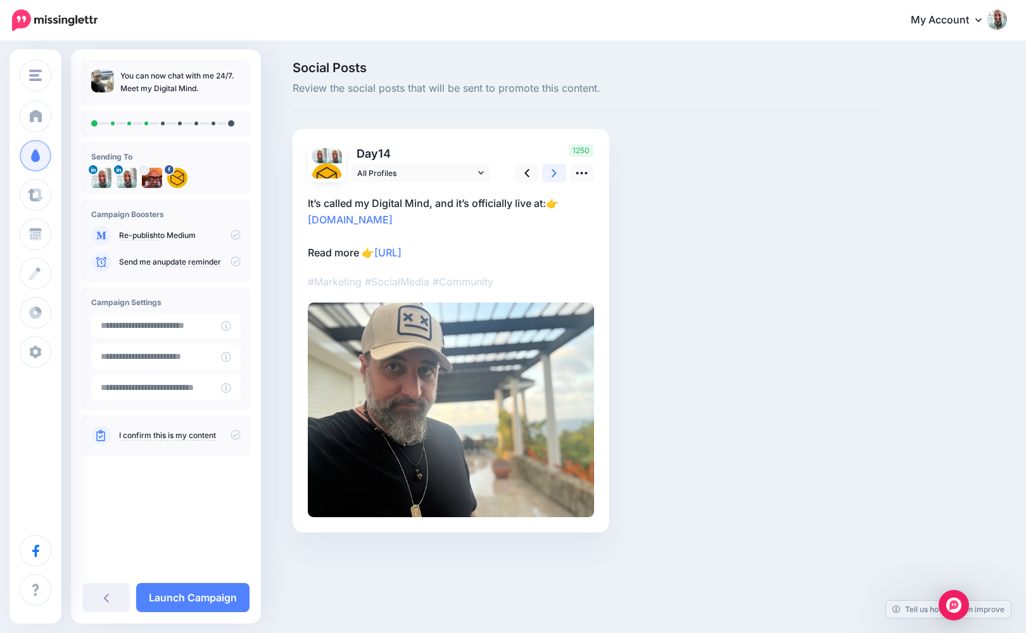
click at [552, 174] on icon at bounding box center [554, 173] width 5 height 13
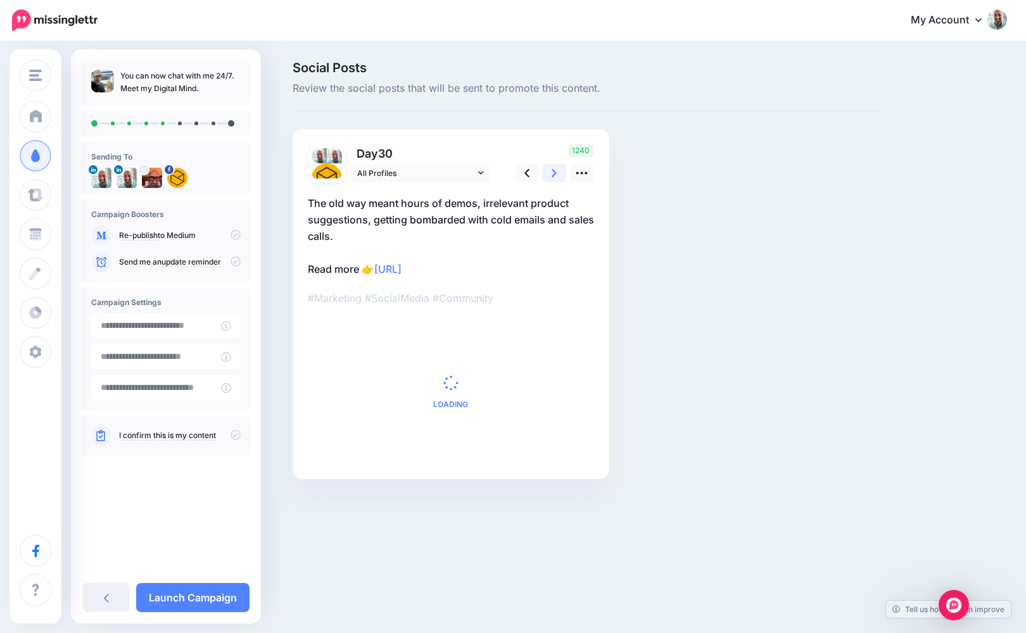
click at [552, 174] on icon at bounding box center [554, 173] width 5 height 13
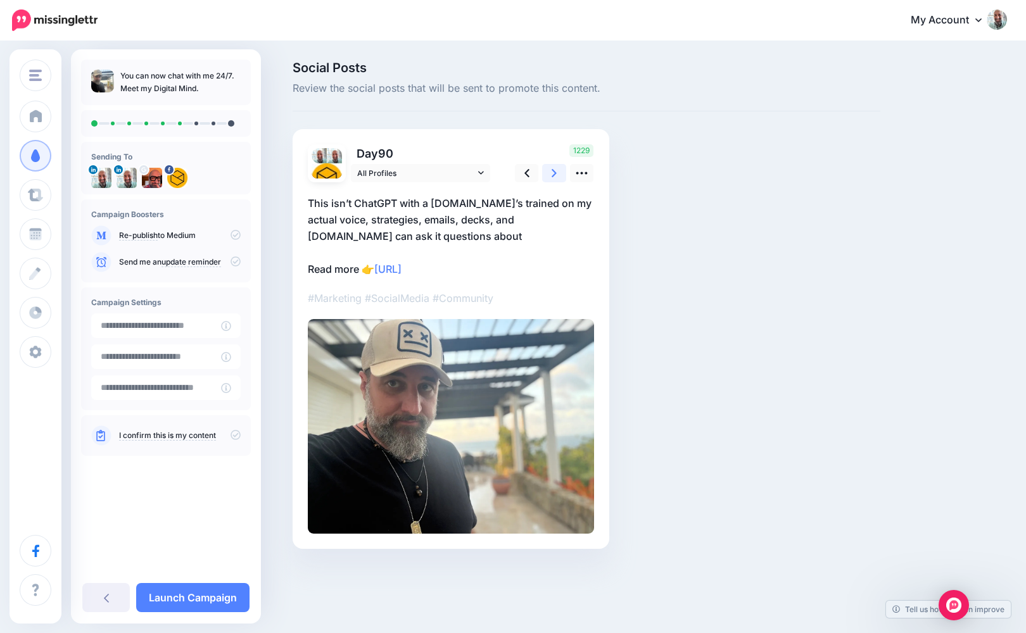
click at [552, 174] on icon at bounding box center [554, 173] width 5 height 13
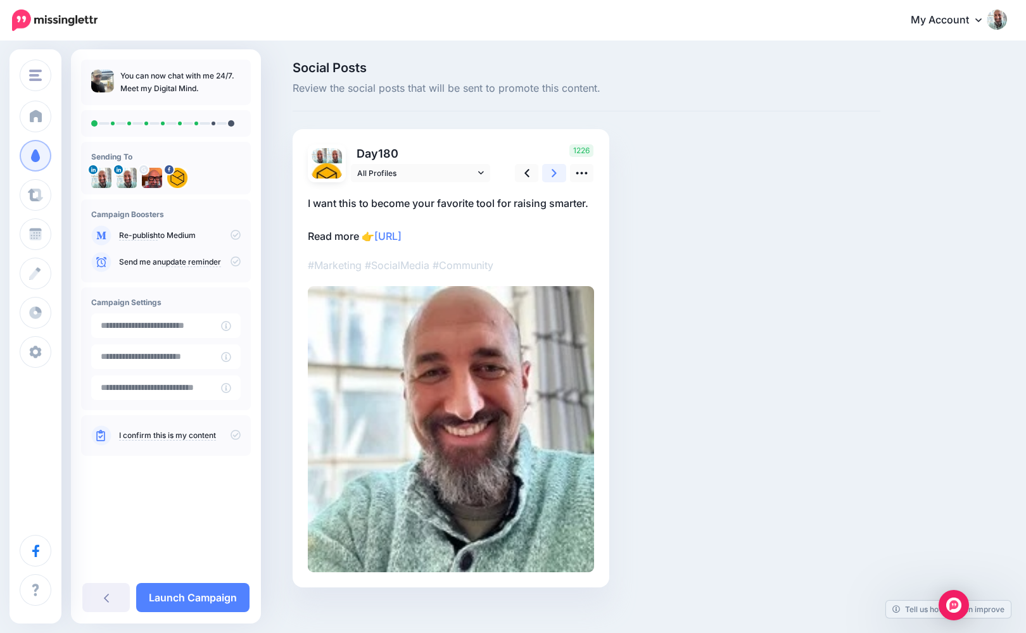
click at [552, 174] on icon at bounding box center [554, 173] width 5 height 13
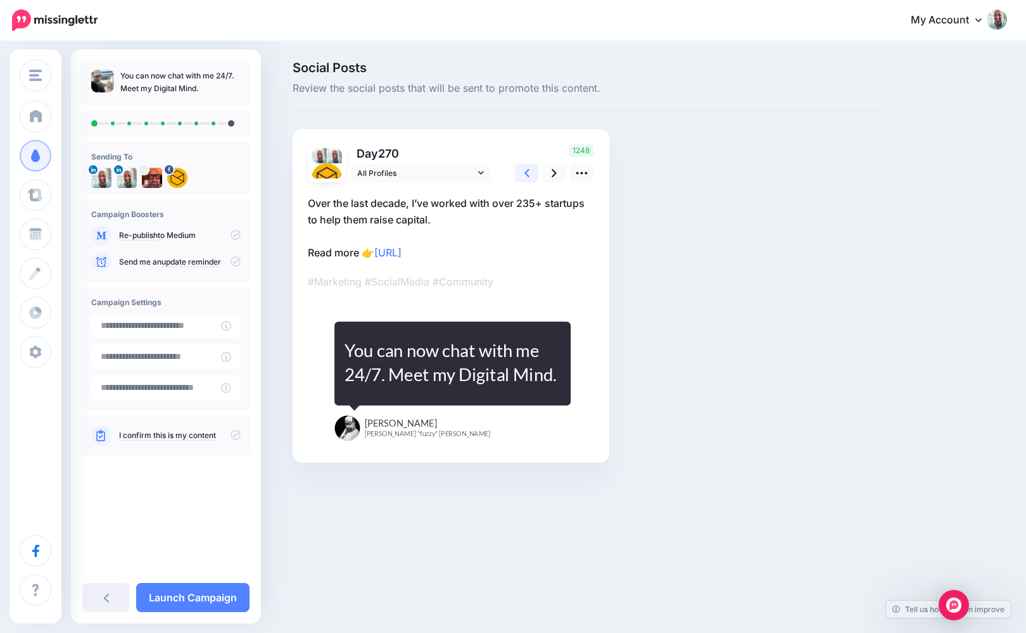
click at [525, 175] on icon at bounding box center [526, 173] width 5 height 13
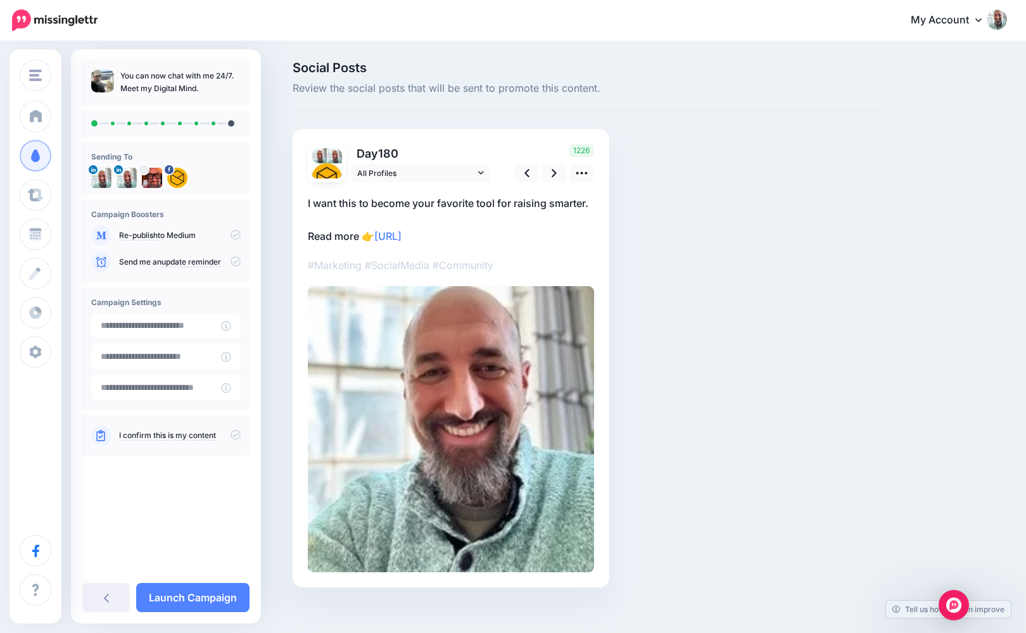
click at [542, 174] on div "1226" at bounding box center [553, 163] width 102 height 38
click at [548, 174] on link at bounding box center [554, 173] width 24 height 18
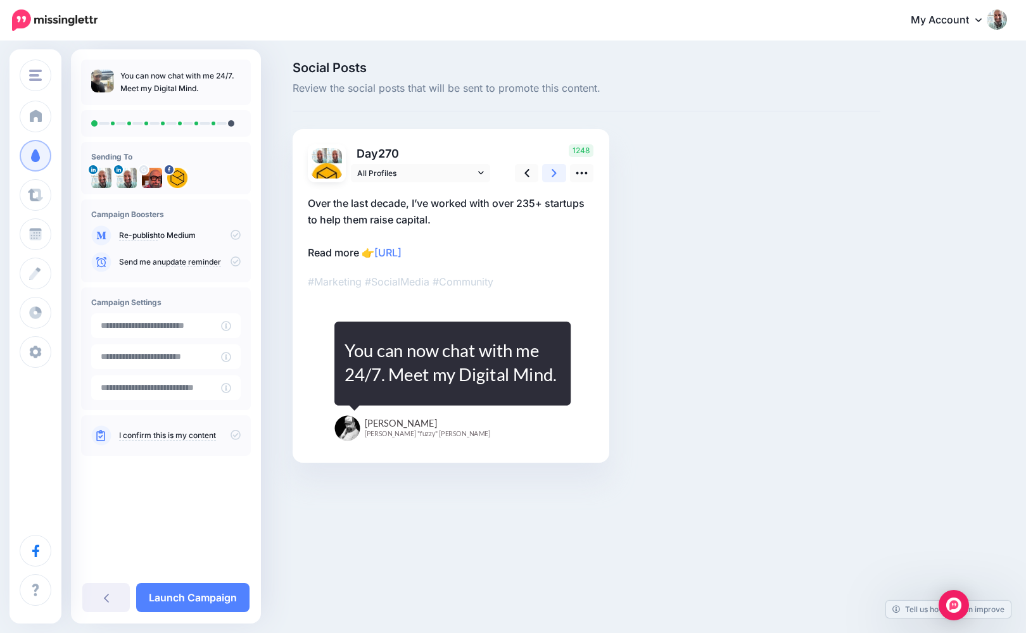
click at [549, 174] on link at bounding box center [554, 173] width 24 height 18
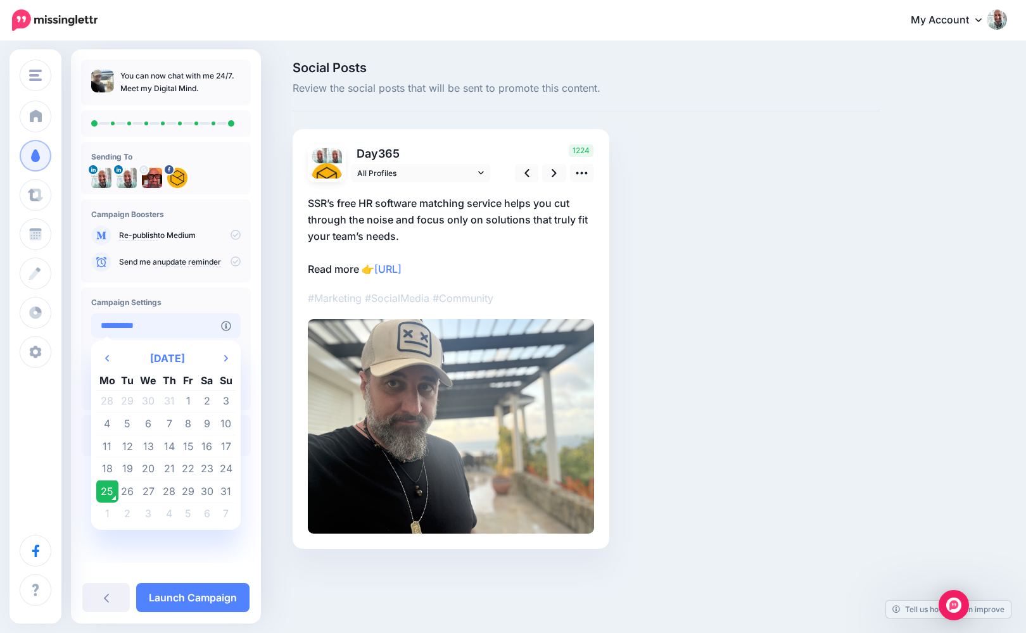
click at [200, 326] on input "**********" at bounding box center [156, 326] width 130 height 25
click at [201, 493] on td "30" at bounding box center [207, 491] width 19 height 23
type input "**********"
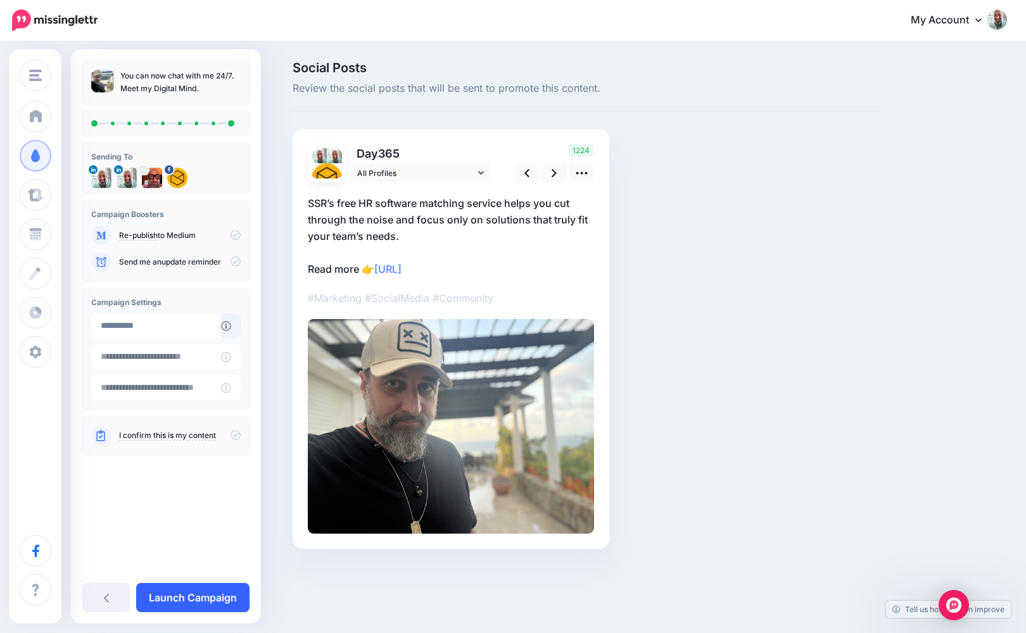
click at [186, 597] on link "Launch Campaign" at bounding box center [192, 597] width 113 height 29
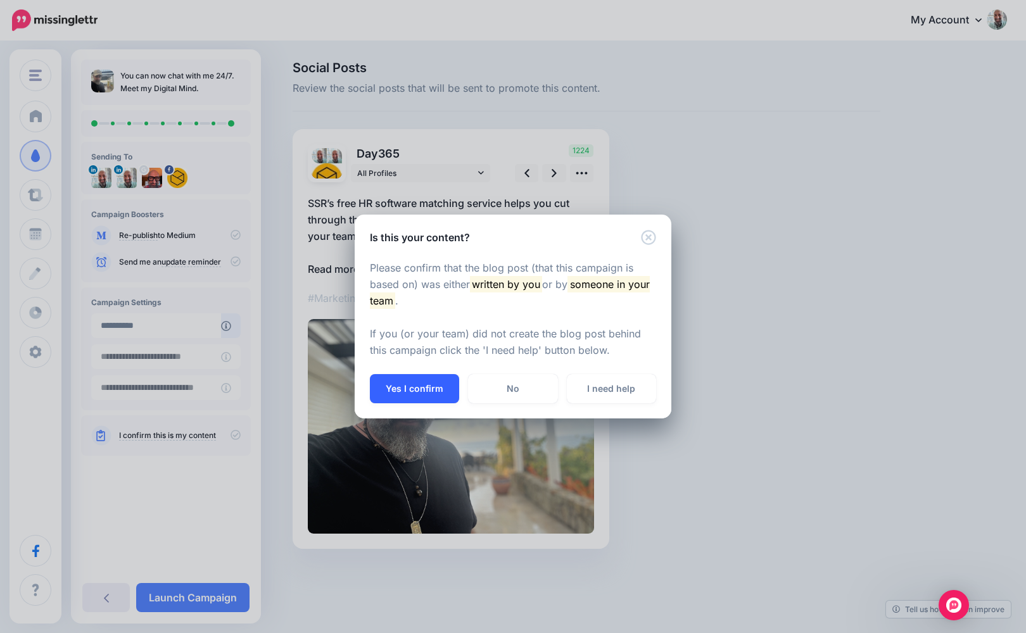
click at [428, 383] on button "Yes I confirm" at bounding box center [414, 388] width 89 height 29
